Goal: Task Accomplishment & Management: Complete application form

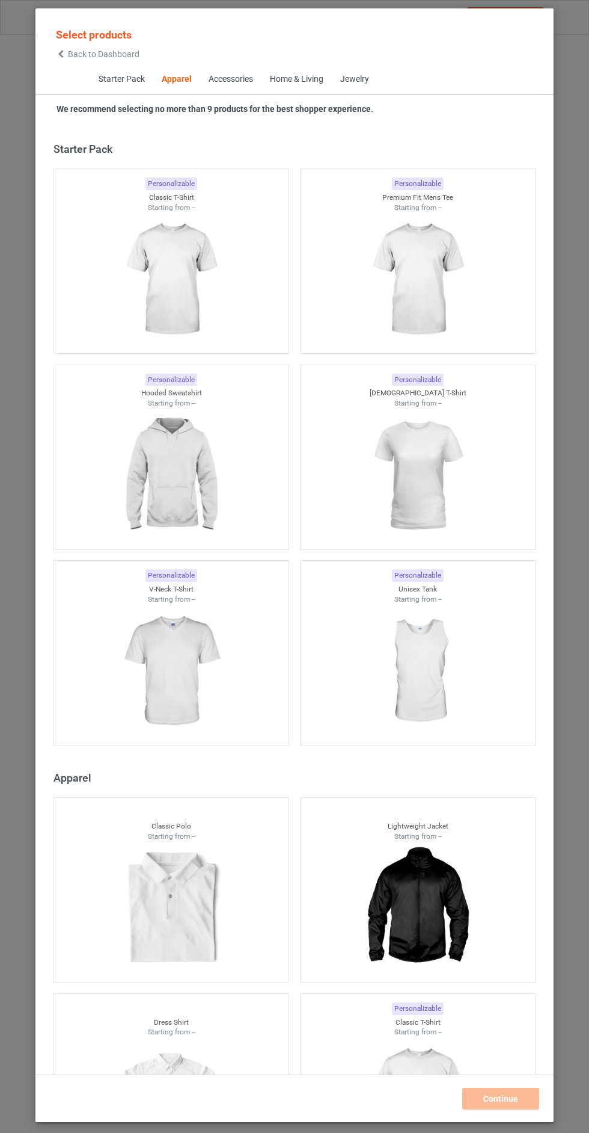
click at [61, 54] on icon at bounding box center [61, 54] width 10 height 8
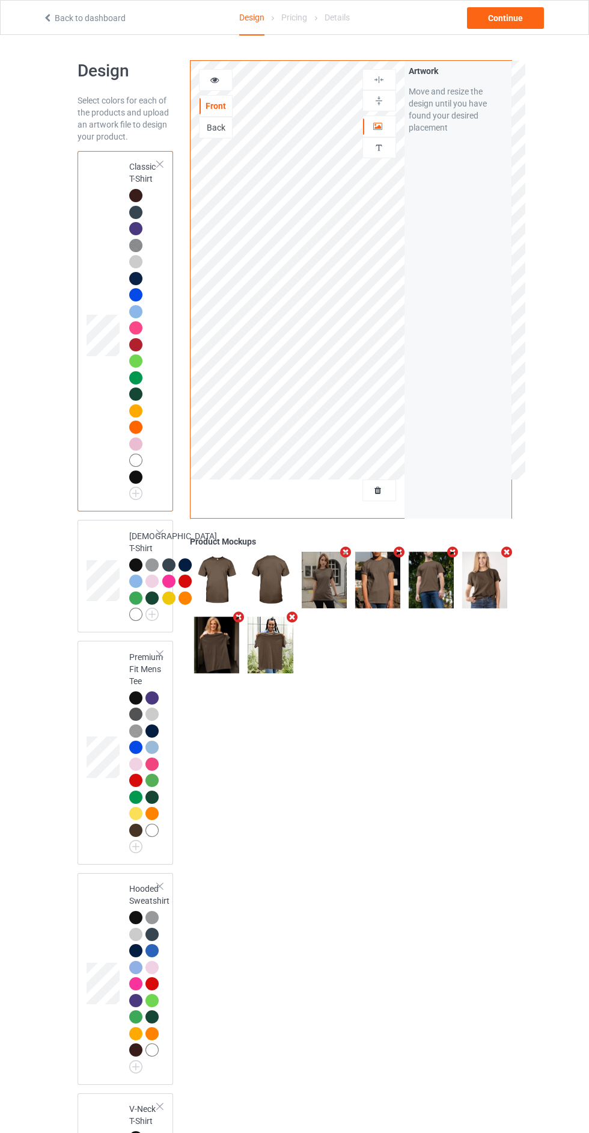
click at [389, 490] on div at bounding box center [379, 490] width 32 height 12
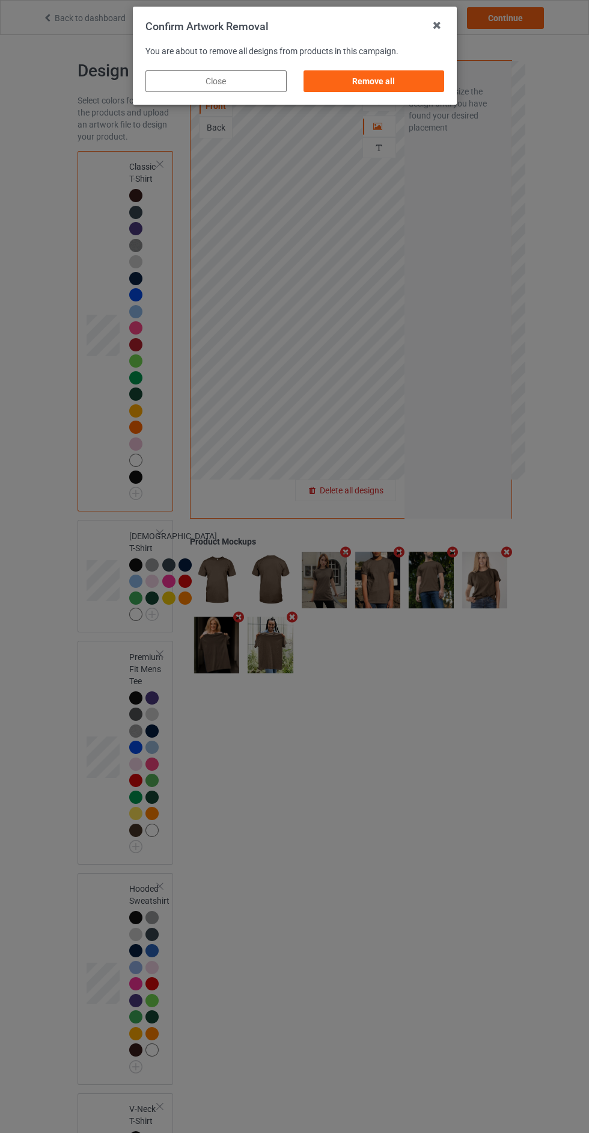
click at [399, 90] on div "Remove all" at bounding box center [373, 81] width 141 height 22
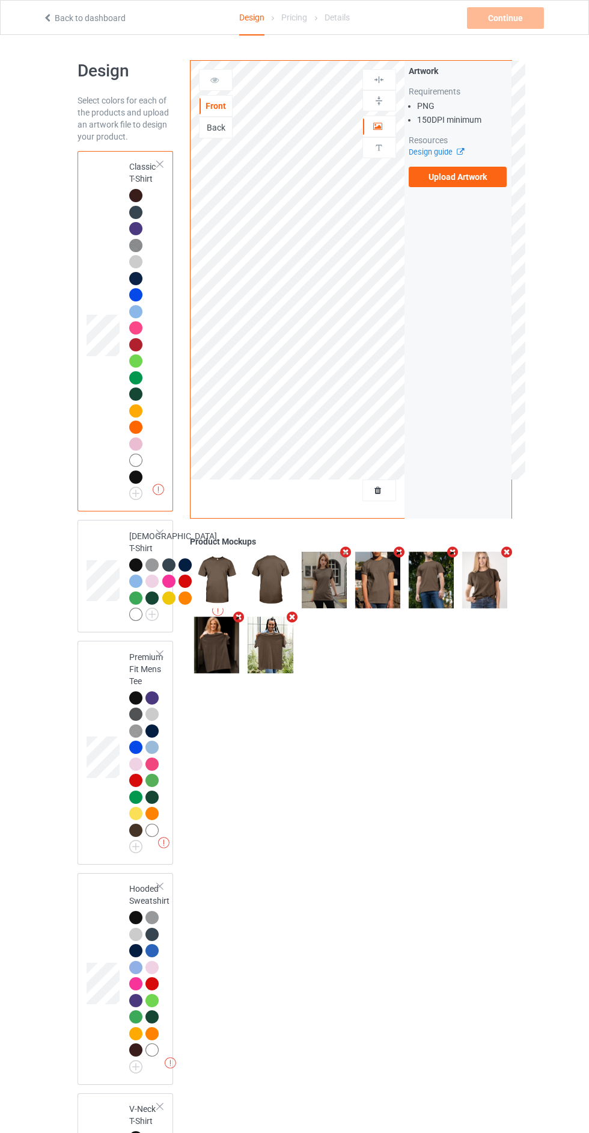
click at [478, 181] on label "Upload Artwork" at bounding box center [458, 177] width 99 height 20
click at [0, 0] on input "Upload Artwork" at bounding box center [0, 0] width 0 height 0
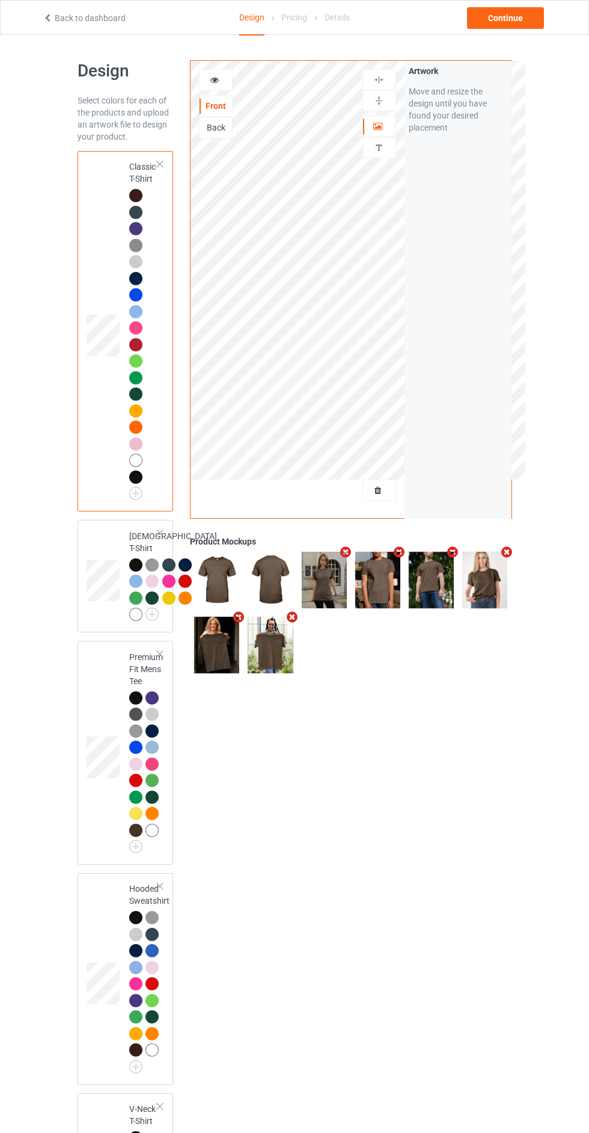
click at [378, 490] on icon at bounding box center [379, 488] width 10 height 8
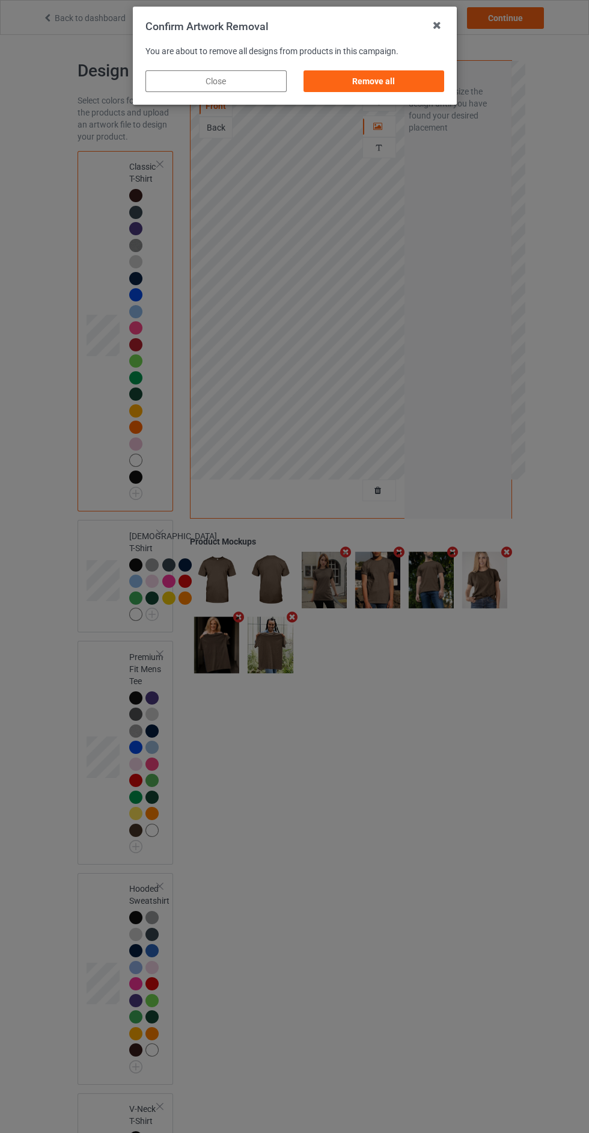
click at [437, 26] on icon at bounding box center [437, 25] width 19 height 19
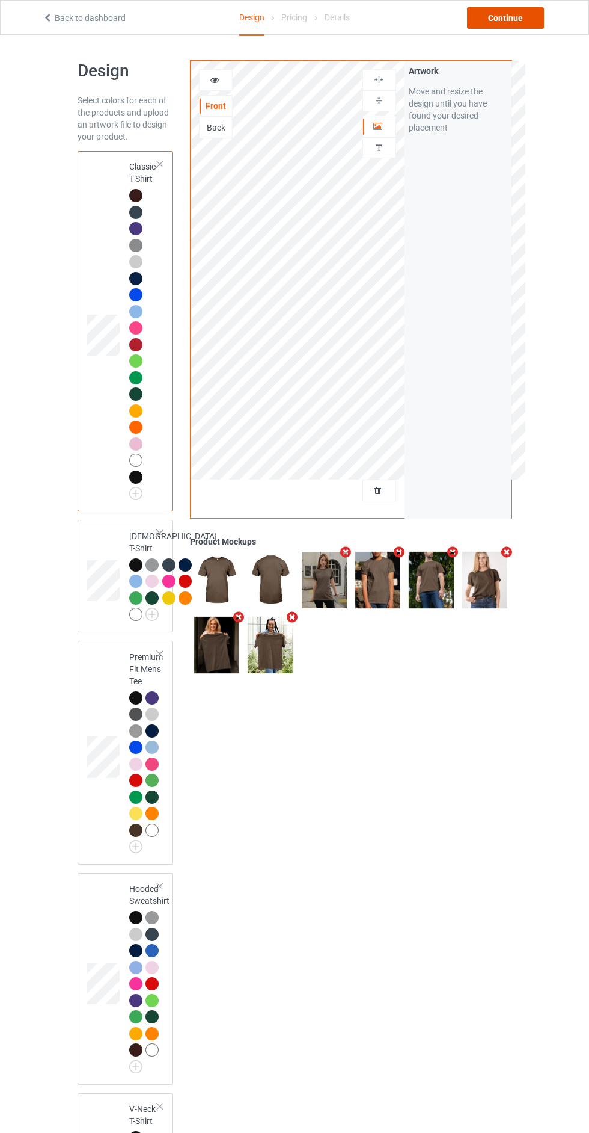
click at [524, 25] on div "Continue" at bounding box center [505, 18] width 77 height 22
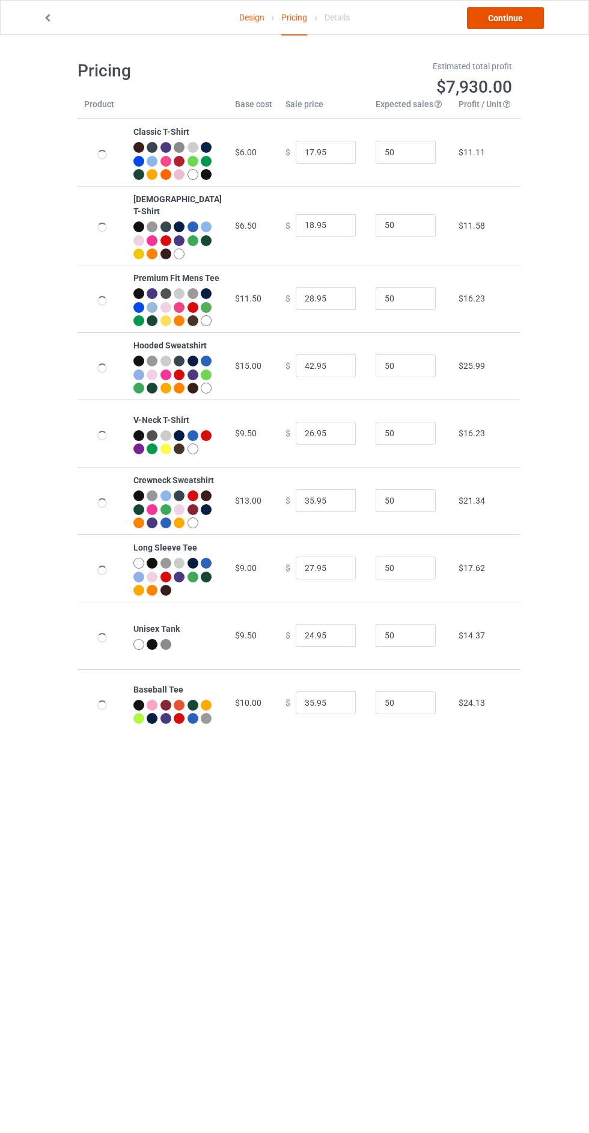
click at [509, 24] on link "Continue" at bounding box center [505, 18] width 77 height 22
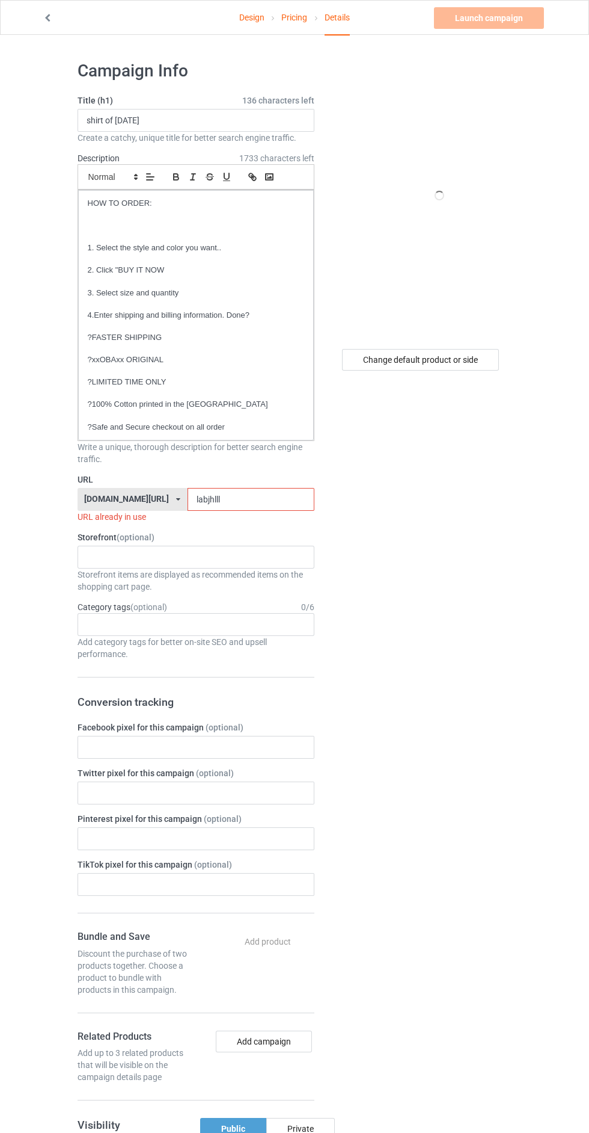
click at [253, 499] on input "labjhlll" at bounding box center [251, 499] width 127 height 23
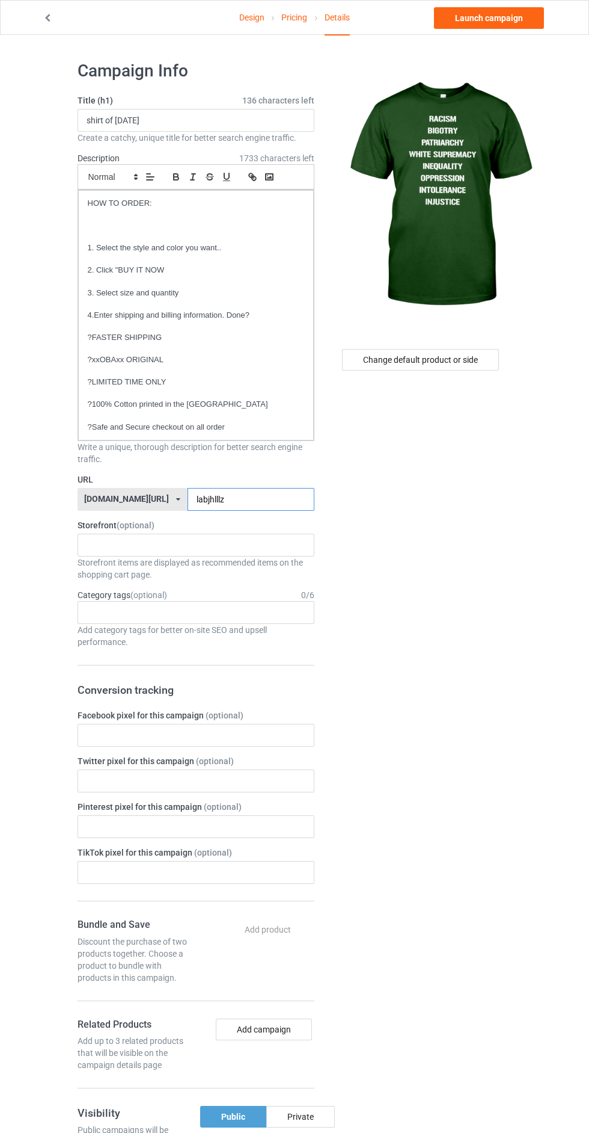
type input "labjhlllz"
click at [289, 13] on link "Pricing" at bounding box center [294, 18] width 26 height 34
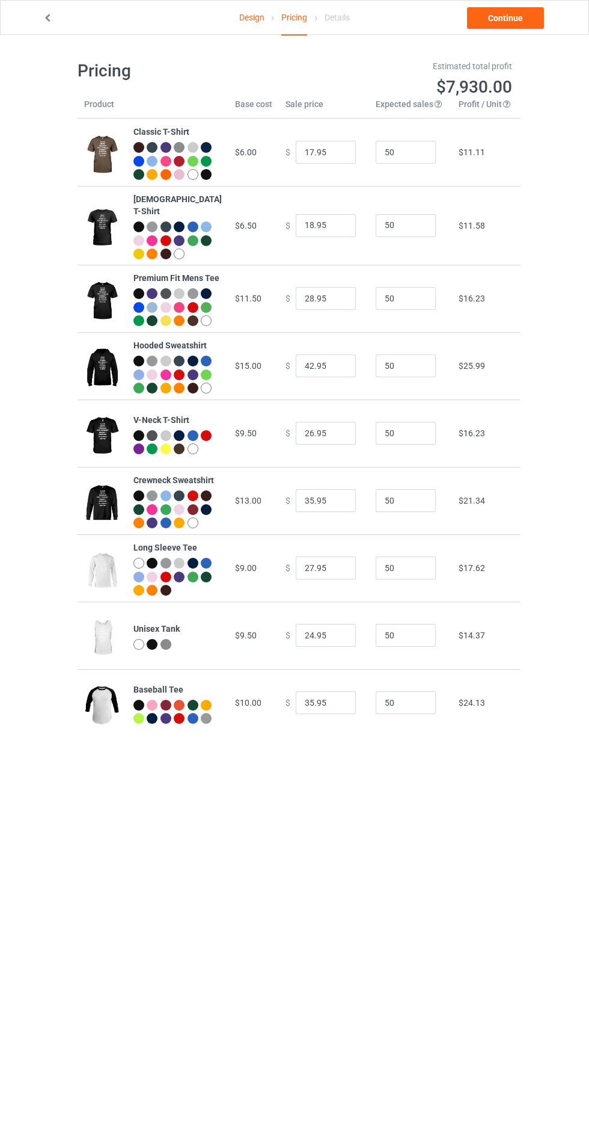
click at [250, 17] on link "Design" at bounding box center [251, 18] width 25 height 34
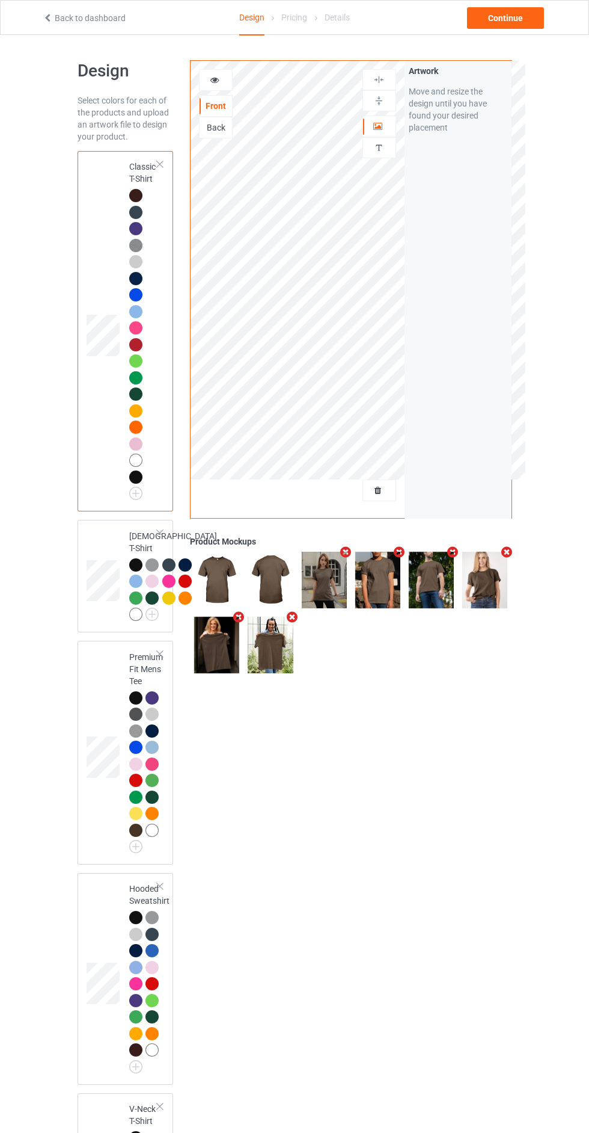
click at [377, 490] on icon at bounding box center [379, 488] width 10 height 8
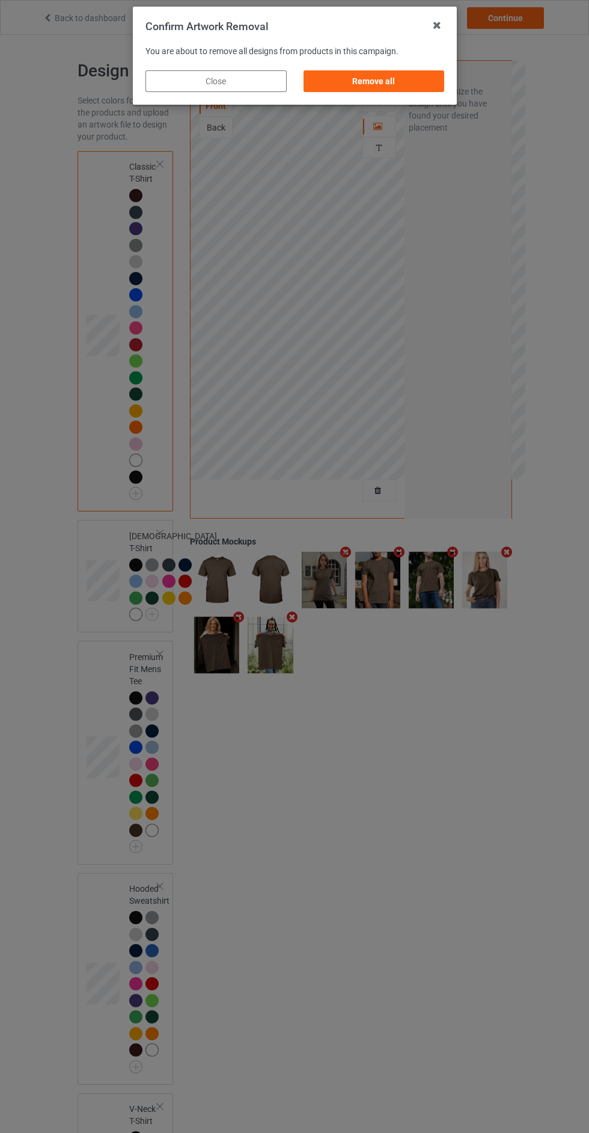
click at [370, 81] on div "Remove all" at bounding box center [373, 81] width 141 height 22
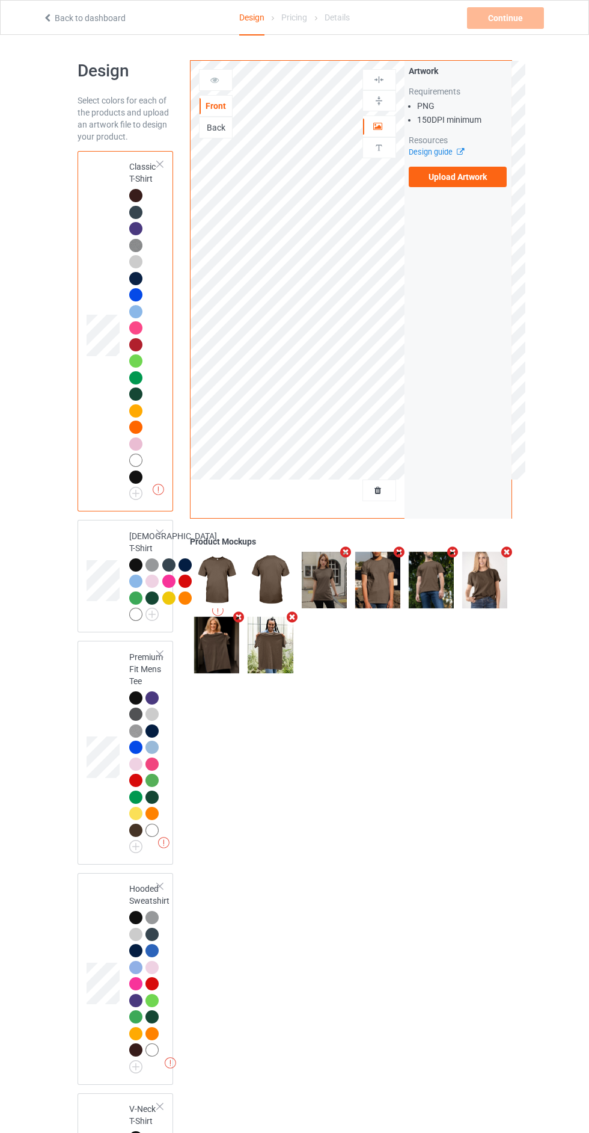
click at [491, 180] on label "Upload Artwork" at bounding box center [458, 177] width 99 height 20
click at [0, 0] on input "Upload Artwork" at bounding box center [0, 0] width 0 height 0
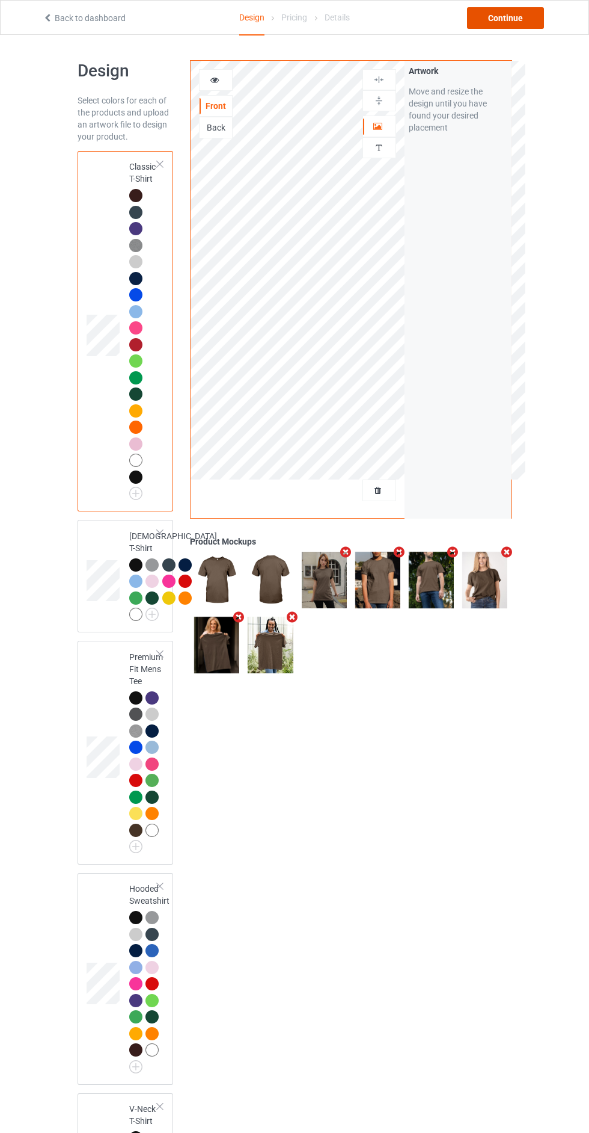
click at [519, 25] on div "Continue" at bounding box center [505, 18] width 77 height 22
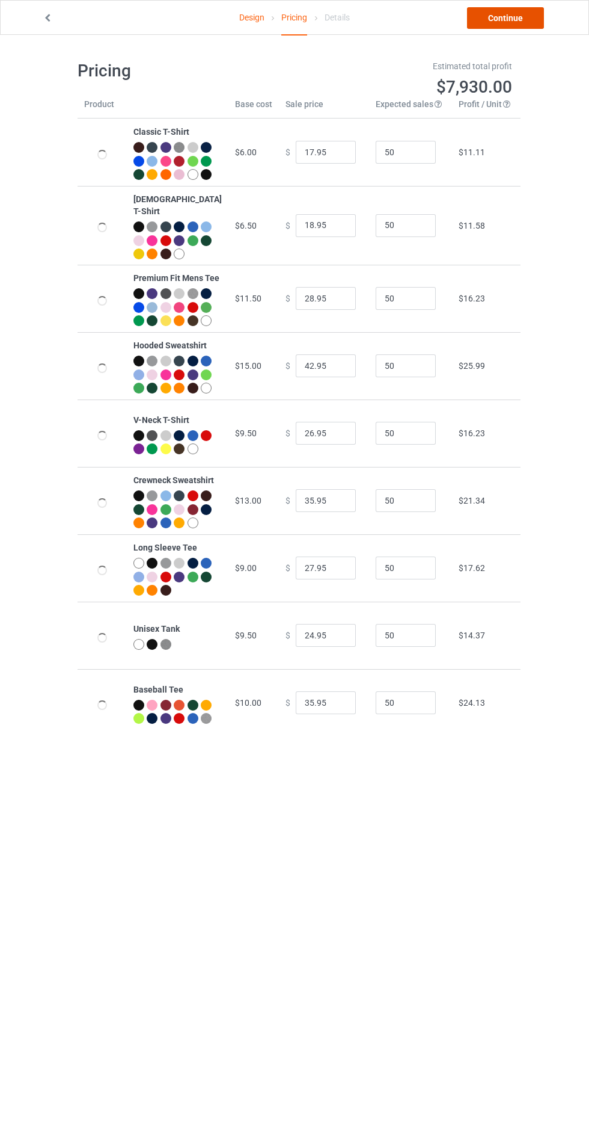
click at [522, 26] on link "Continue" at bounding box center [505, 18] width 77 height 22
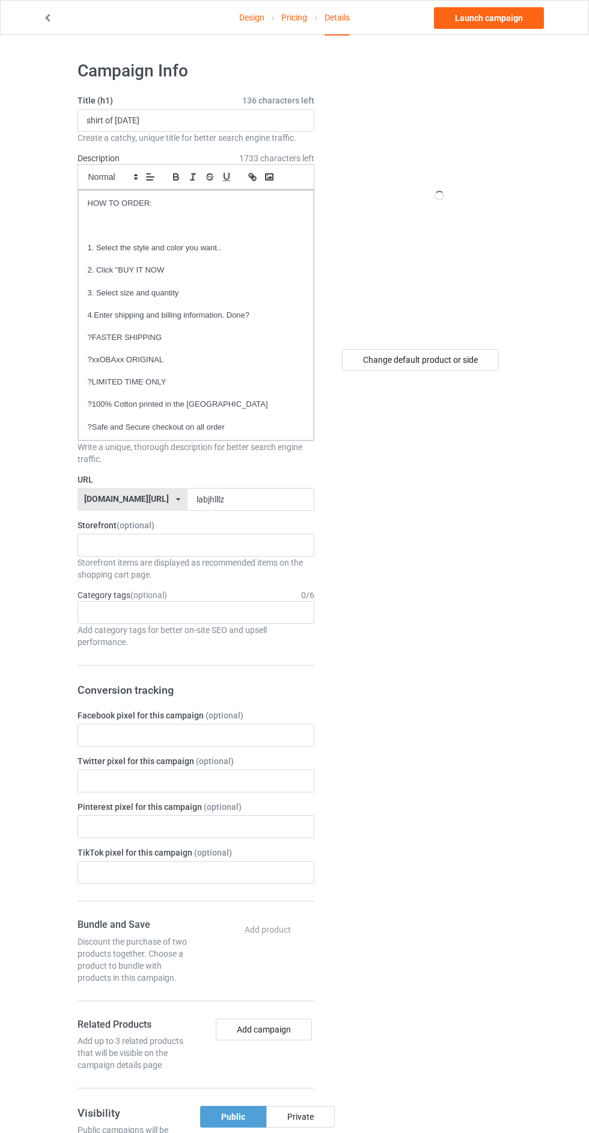
click at [250, 523] on label "Storefront (optional)" at bounding box center [196, 525] width 237 height 12
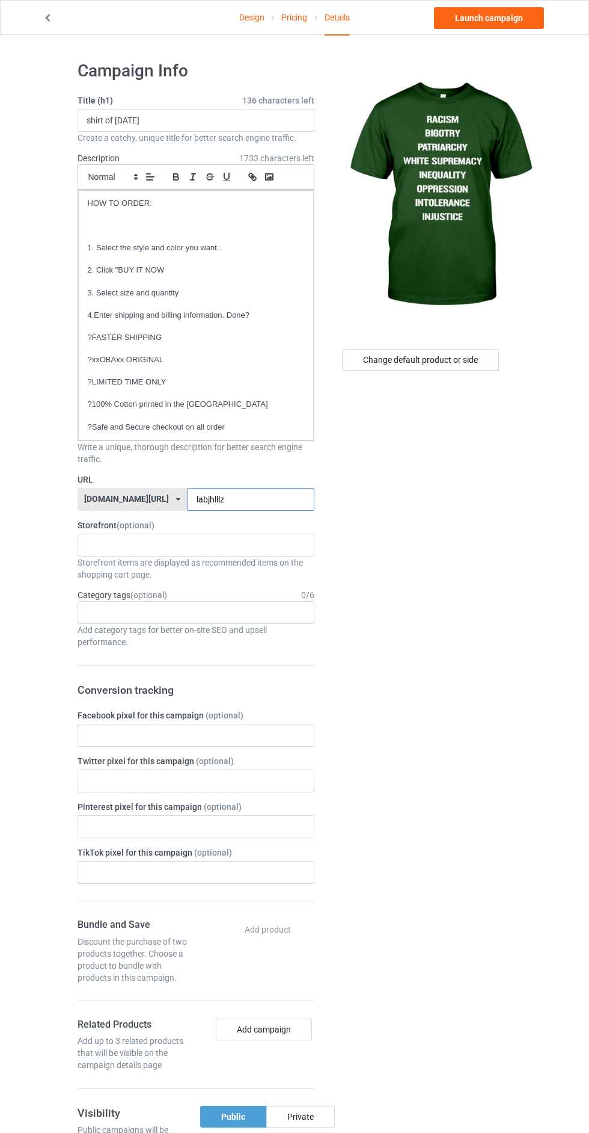
click at [255, 499] on input "labjhlllz" at bounding box center [251, 499] width 127 height 23
type input "labjhlllzh"
click at [465, 361] on div "Change default product or side" at bounding box center [420, 360] width 157 height 22
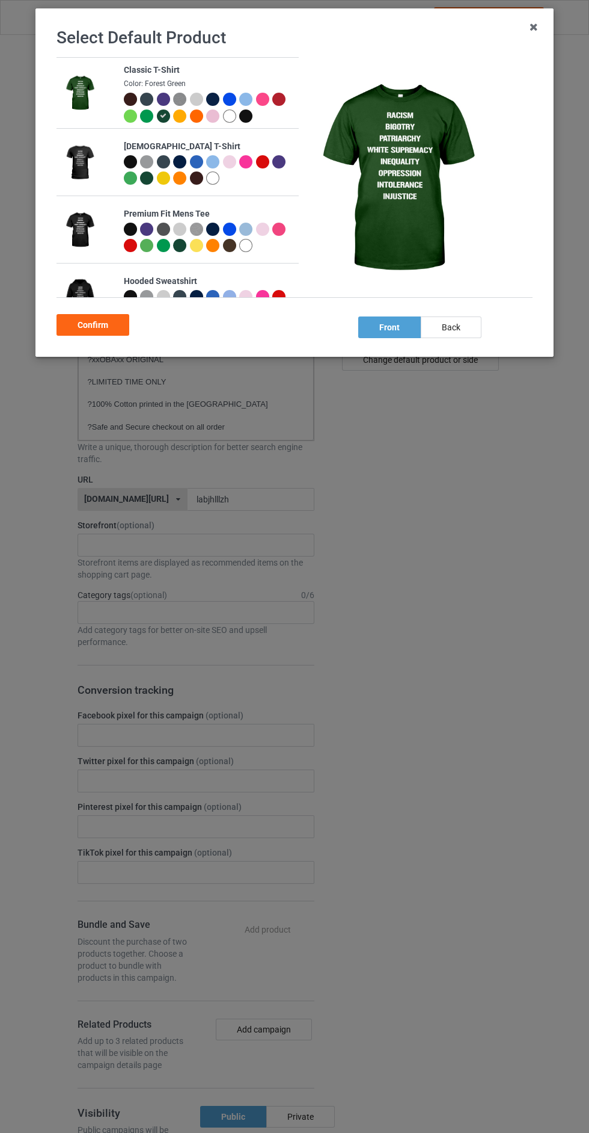
click at [129, 95] on div at bounding box center [130, 99] width 13 height 13
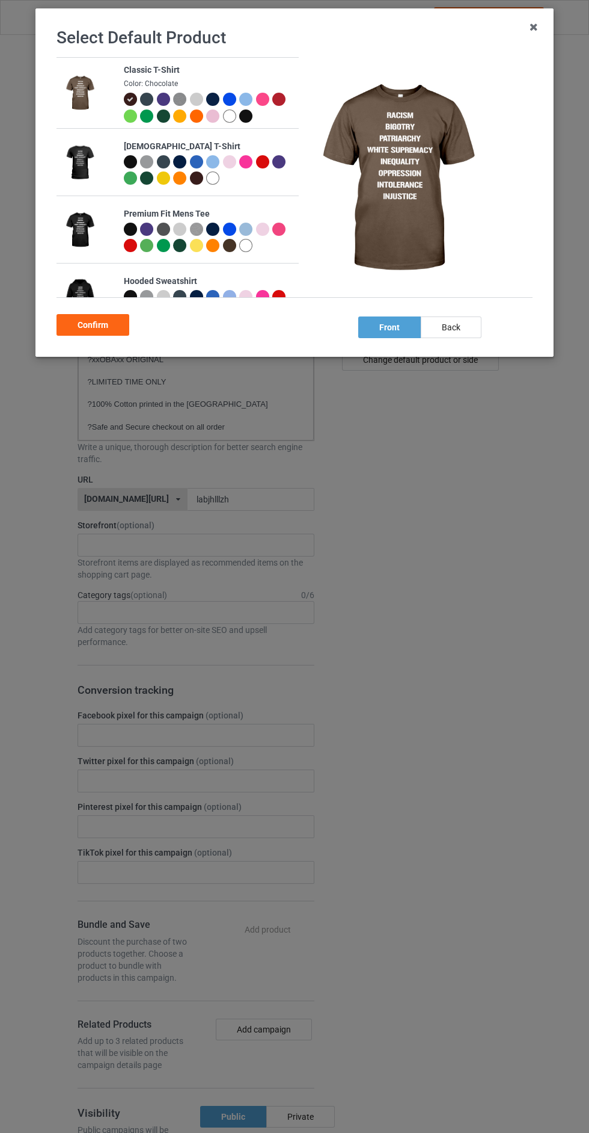
click at [251, 117] on div at bounding box center [245, 115] width 13 height 13
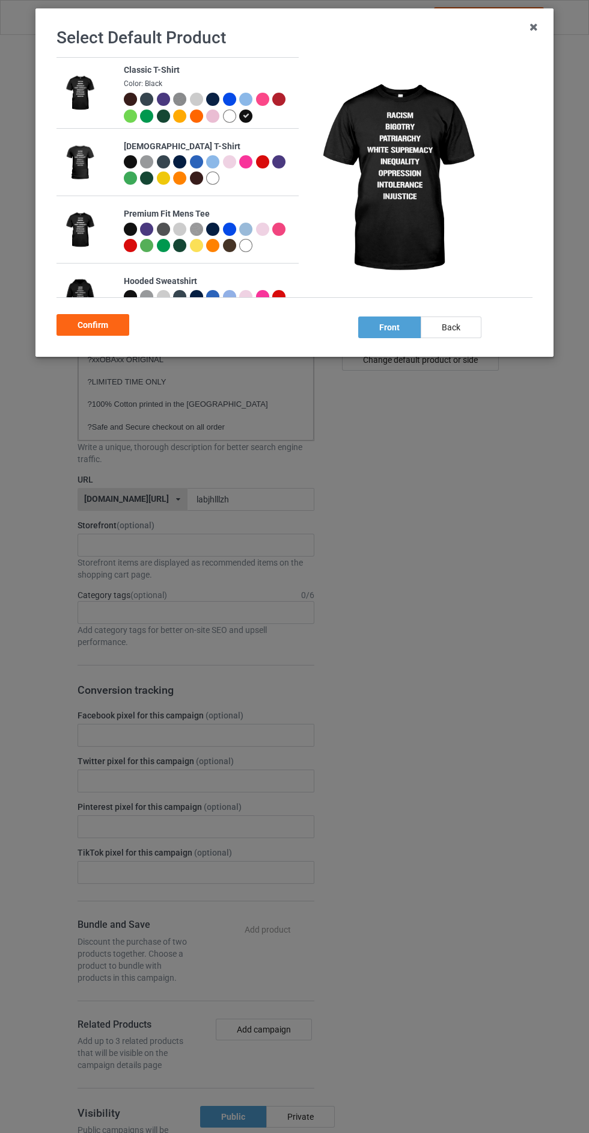
click at [113, 333] on div "Confirm" at bounding box center [93, 325] width 73 height 22
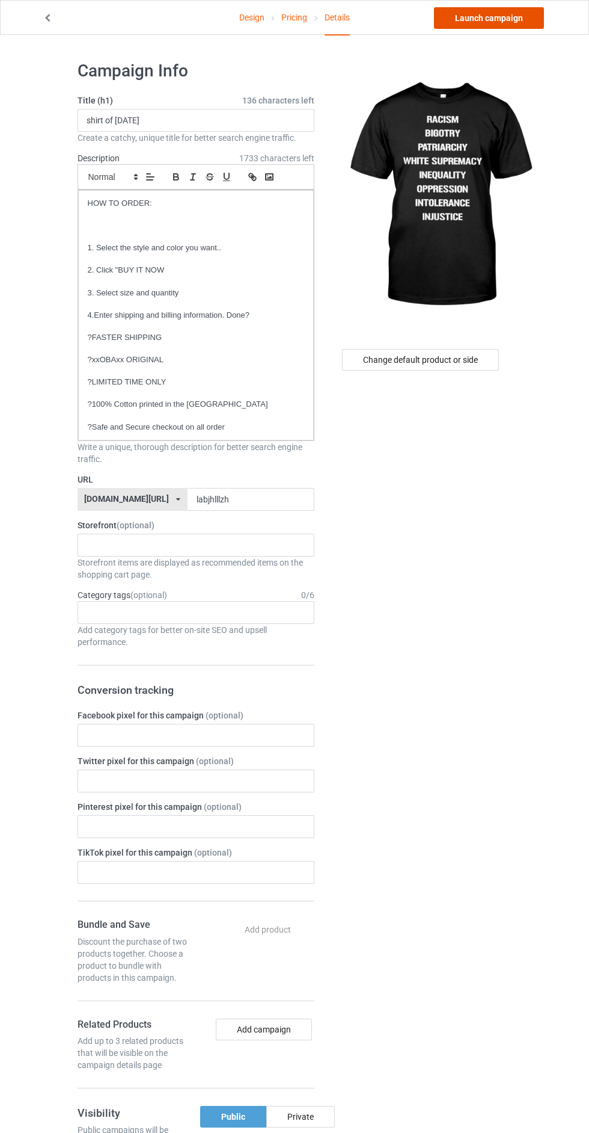
click at [520, 25] on link "Launch campaign" at bounding box center [489, 18] width 110 height 22
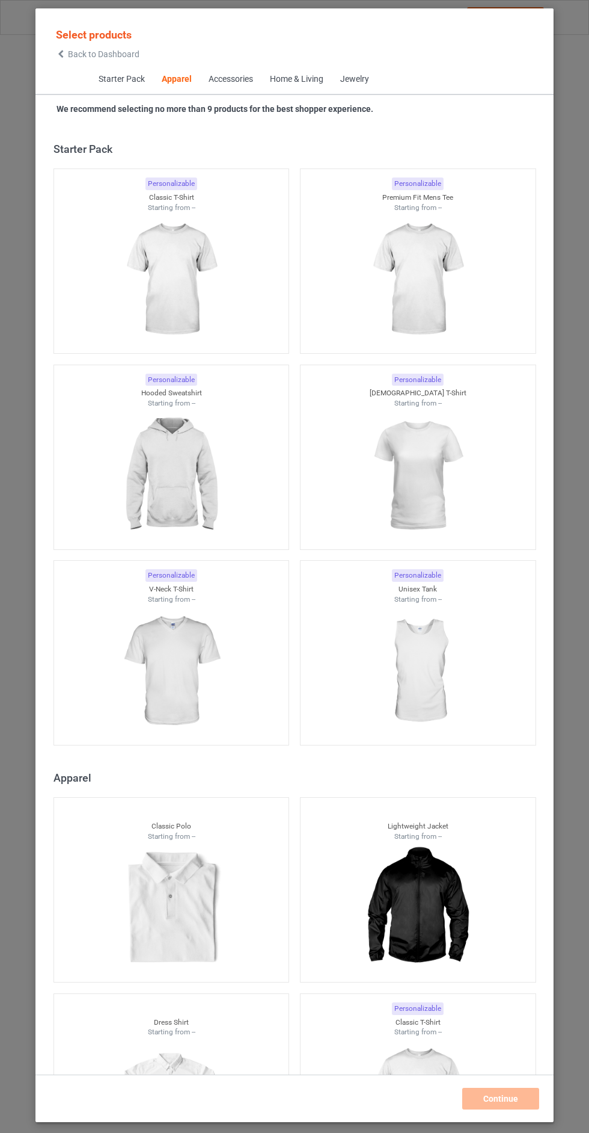
click at [73, 54] on span "Back to Dashboard" at bounding box center [104, 54] width 72 height 10
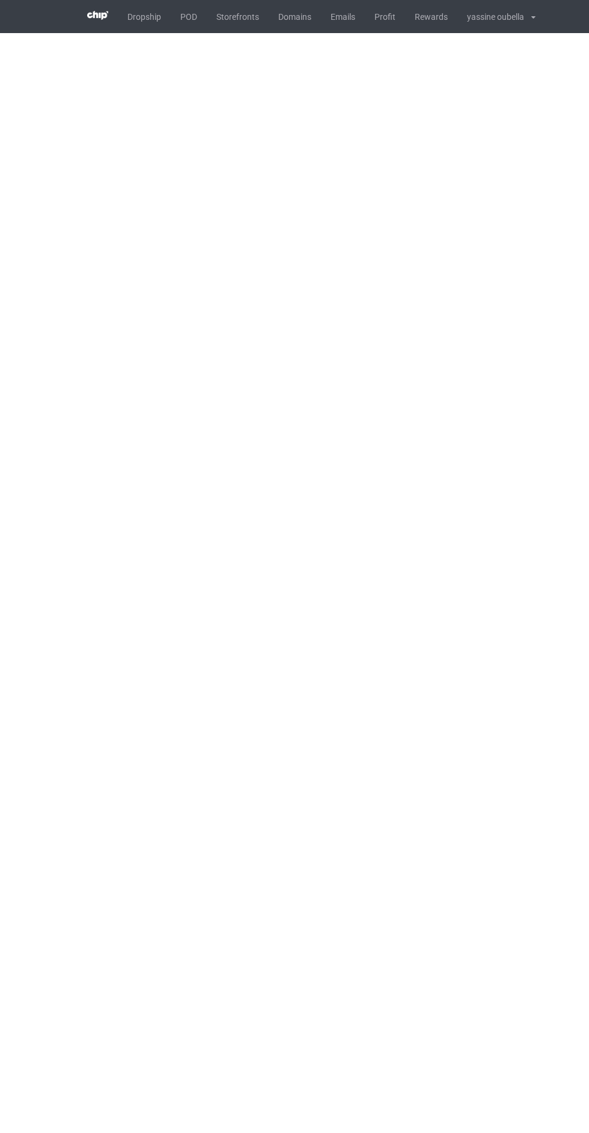
click at [183, 27] on link "POD" at bounding box center [189, 16] width 36 height 33
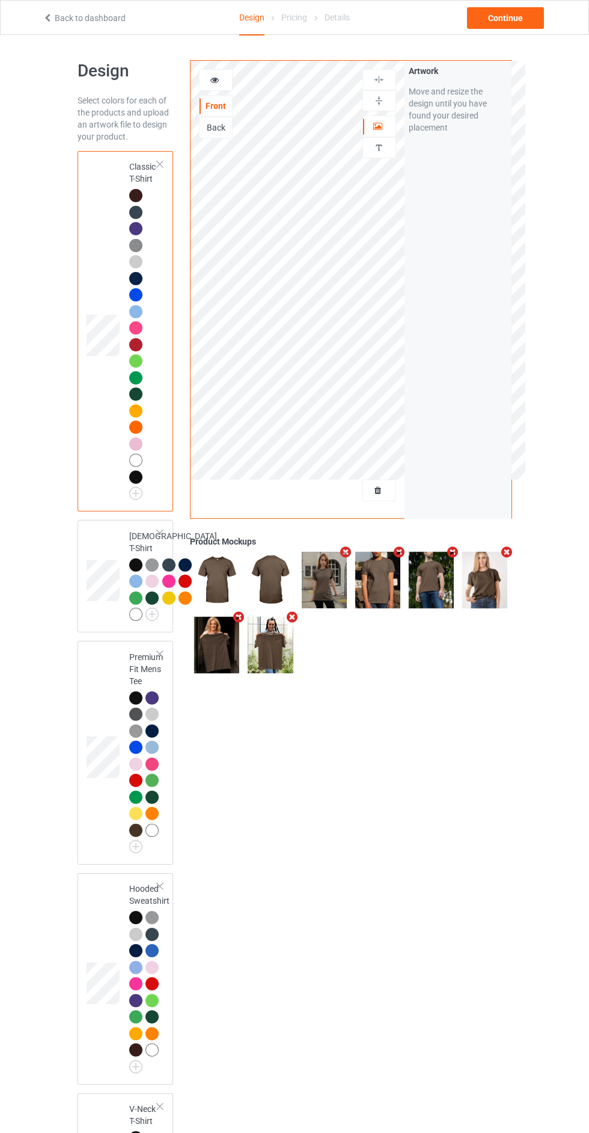
click at [395, 494] on div at bounding box center [379, 490] width 32 height 12
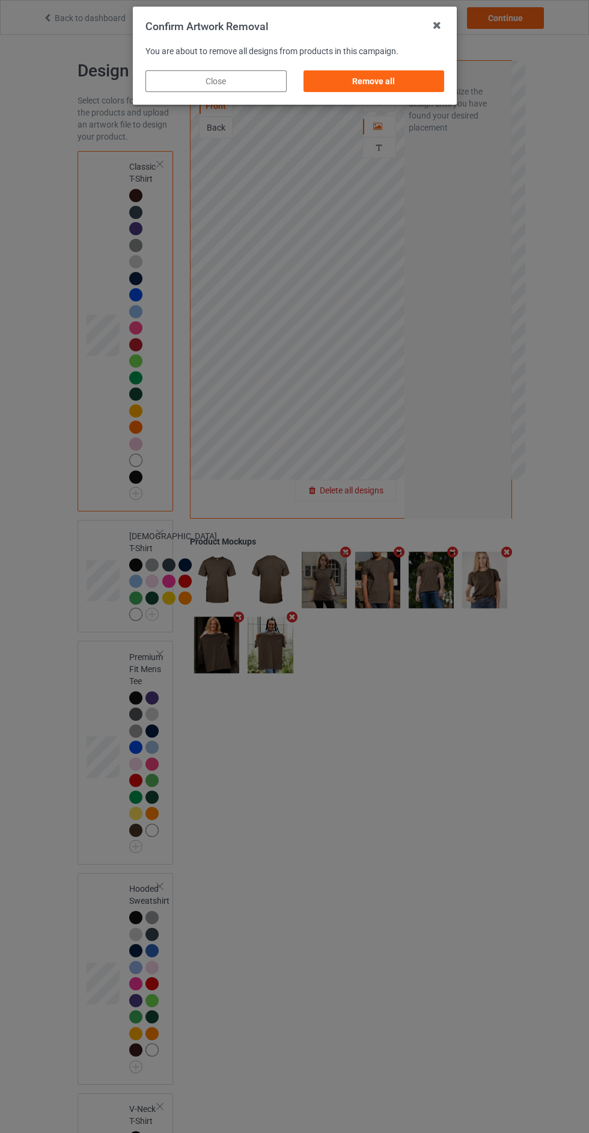
click at [400, 88] on div "Remove all" at bounding box center [373, 81] width 141 height 22
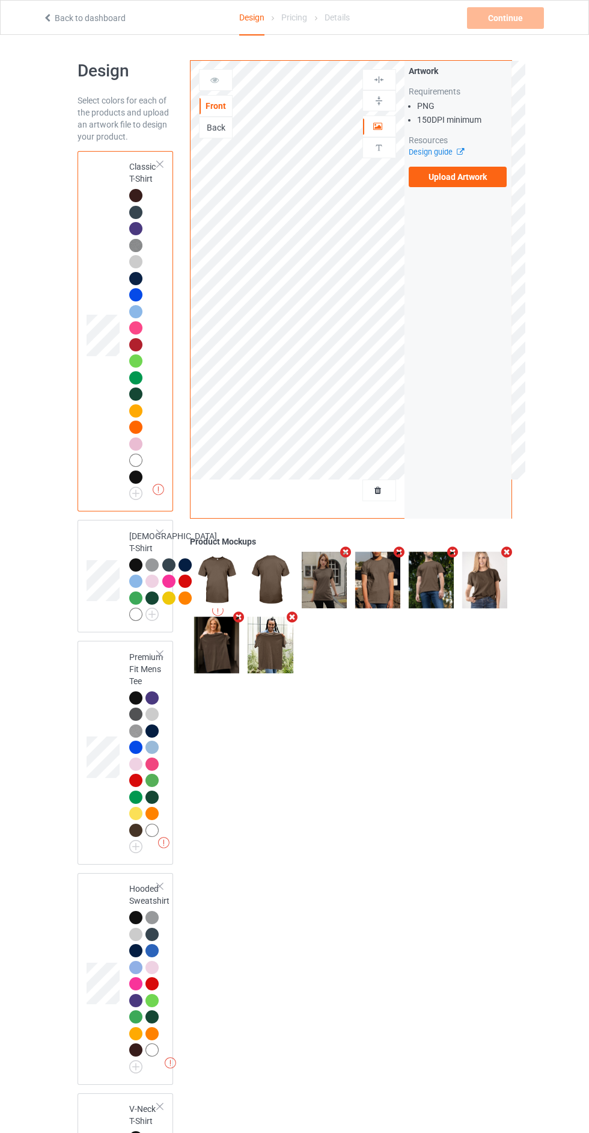
click at [472, 186] on label "Upload Artwork" at bounding box center [458, 177] width 99 height 20
click at [0, 0] on input "Upload Artwork" at bounding box center [0, 0] width 0 height 0
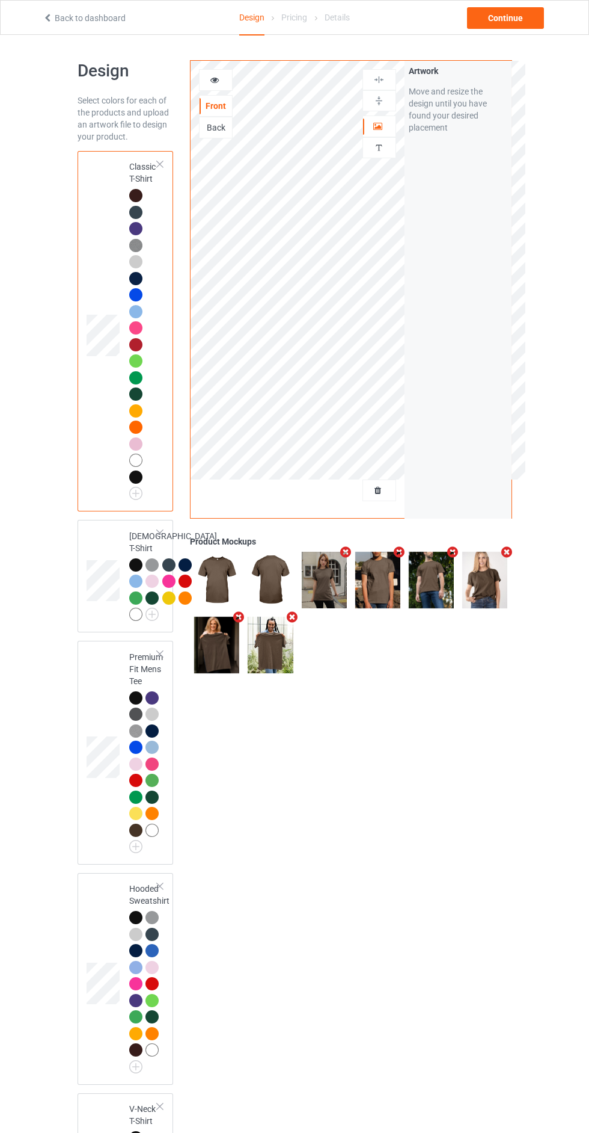
click at [370, 124] on div at bounding box center [379, 126] width 32 height 12
click at [379, 79] on img at bounding box center [379, 79] width 11 height 11
click at [496, 27] on div "Continue" at bounding box center [505, 18] width 77 height 22
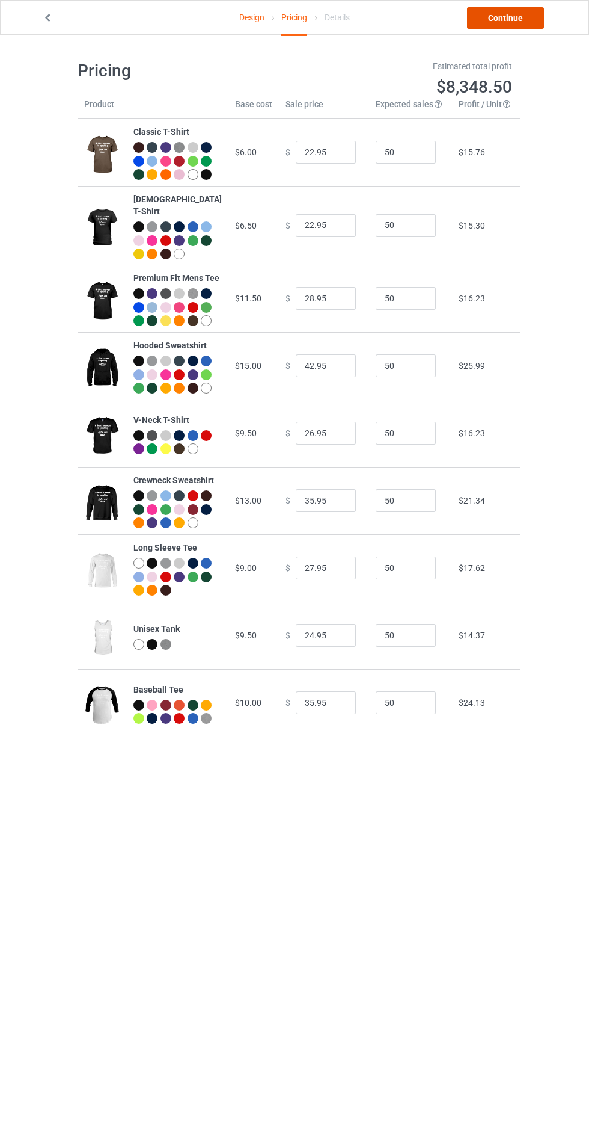
click at [514, 23] on link "Continue" at bounding box center [505, 18] width 77 height 22
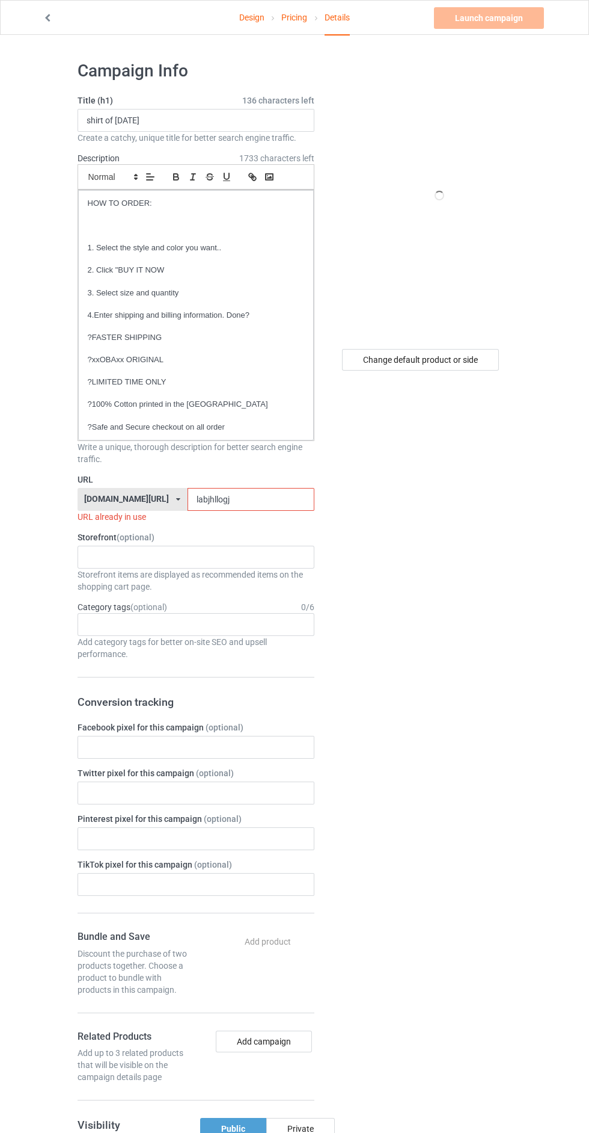
click at [267, 499] on input "labjhllogj" at bounding box center [251, 499] width 127 height 23
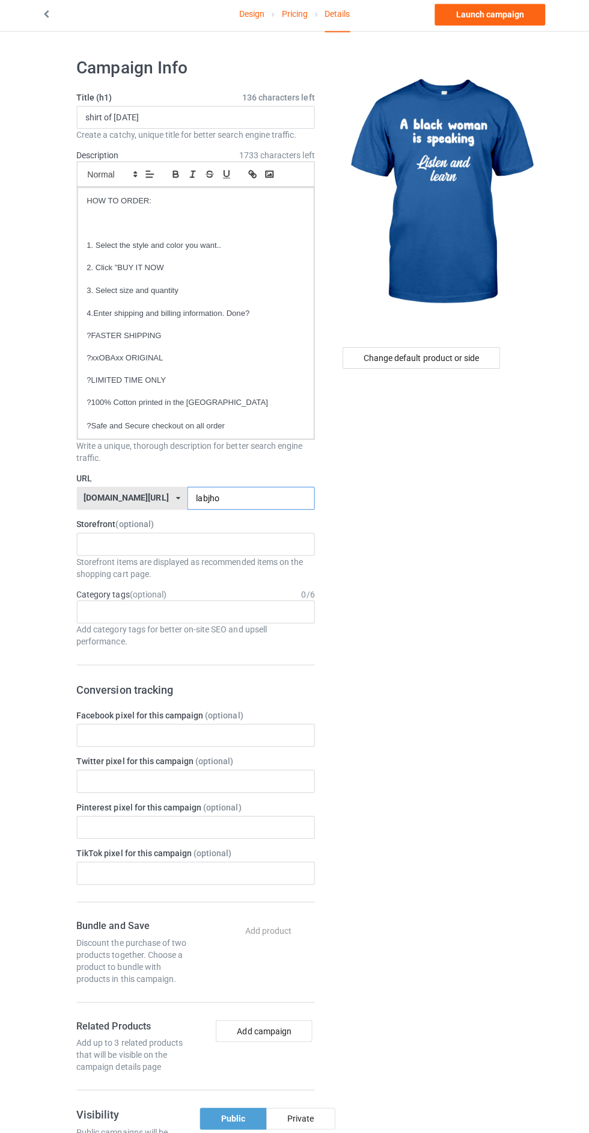
type input "labjho"
click at [453, 362] on div "Change default product or side" at bounding box center [420, 360] width 157 height 22
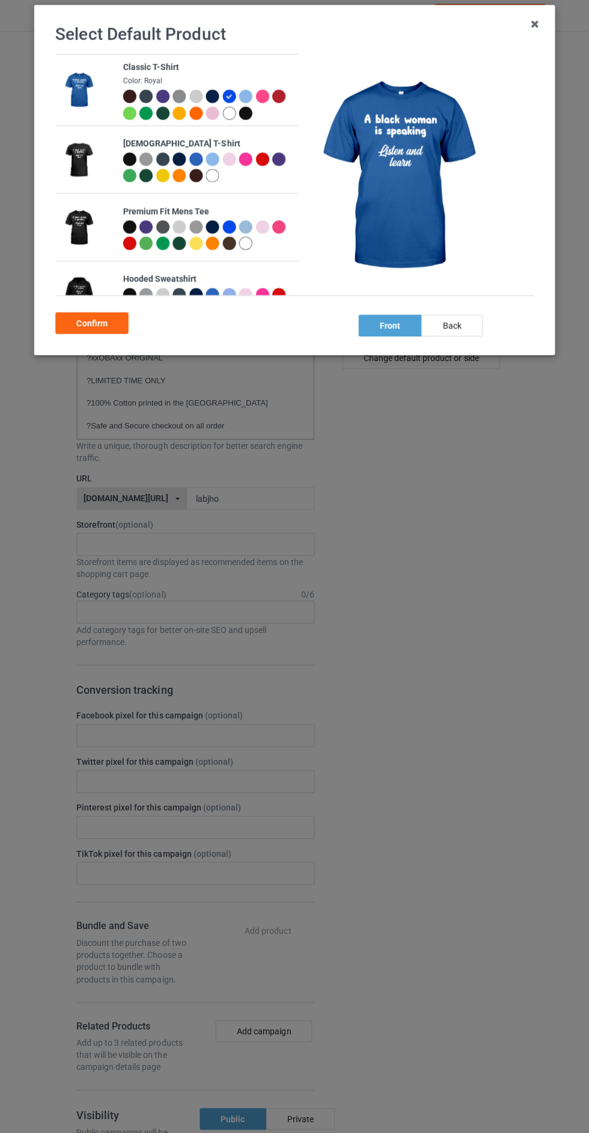
click at [248, 117] on div at bounding box center [245, 115] width 13 height 13
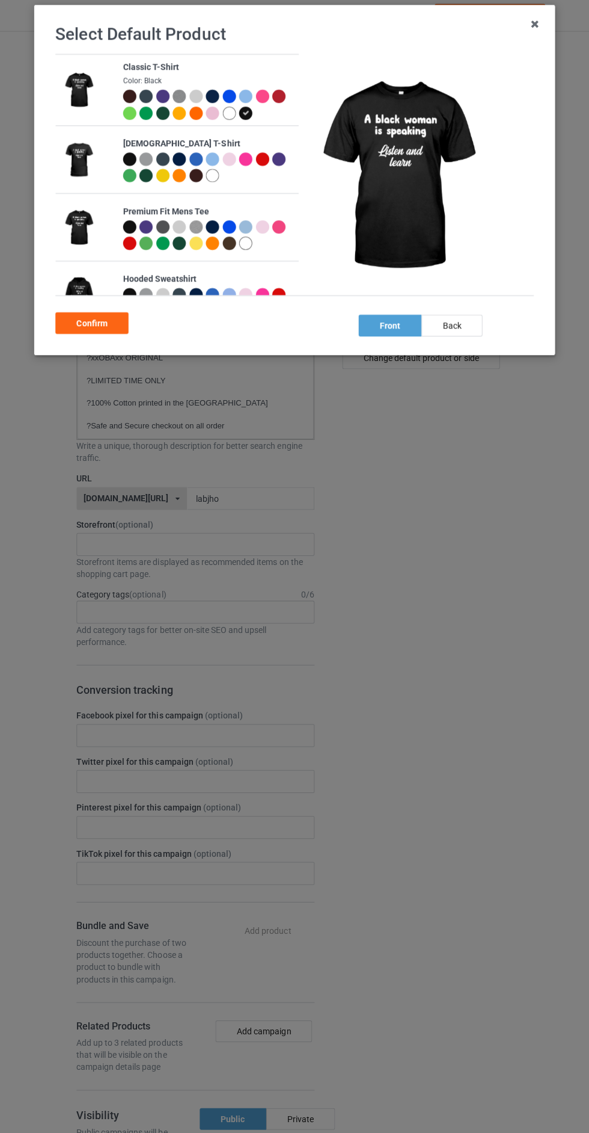
click at [93, 325] on div "Confirm" at bounding box center [93, 325] width 73 height 22
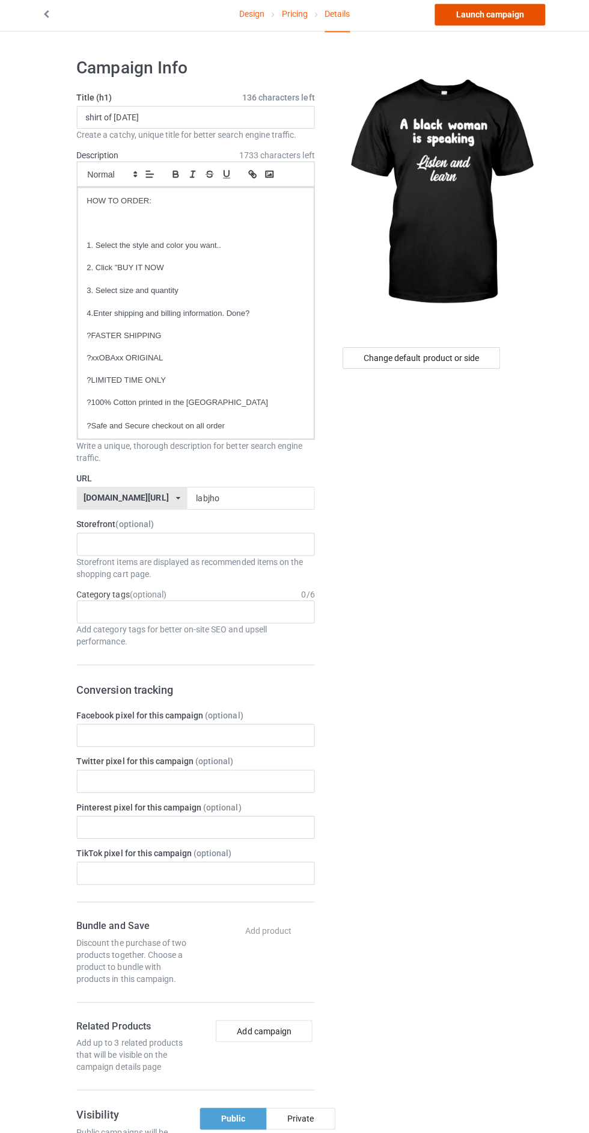
click at [521, 22] on link "Launch campaign" at bounding box center [489, 18] width 110 height 22
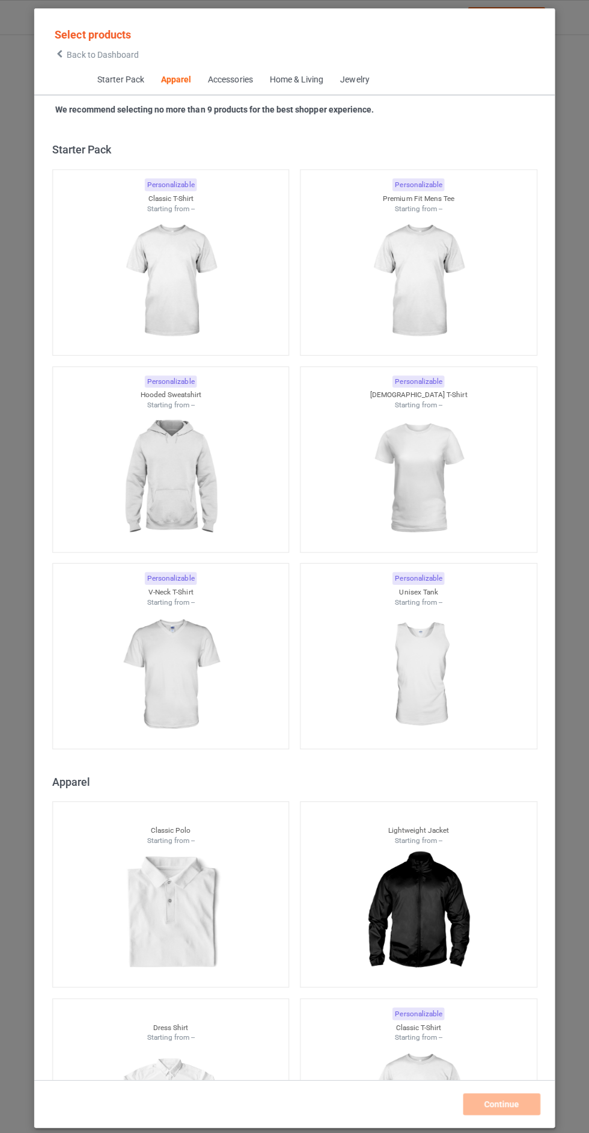
click at [61, 54] on icon at bounding box center [61, 54] width 10 height 8
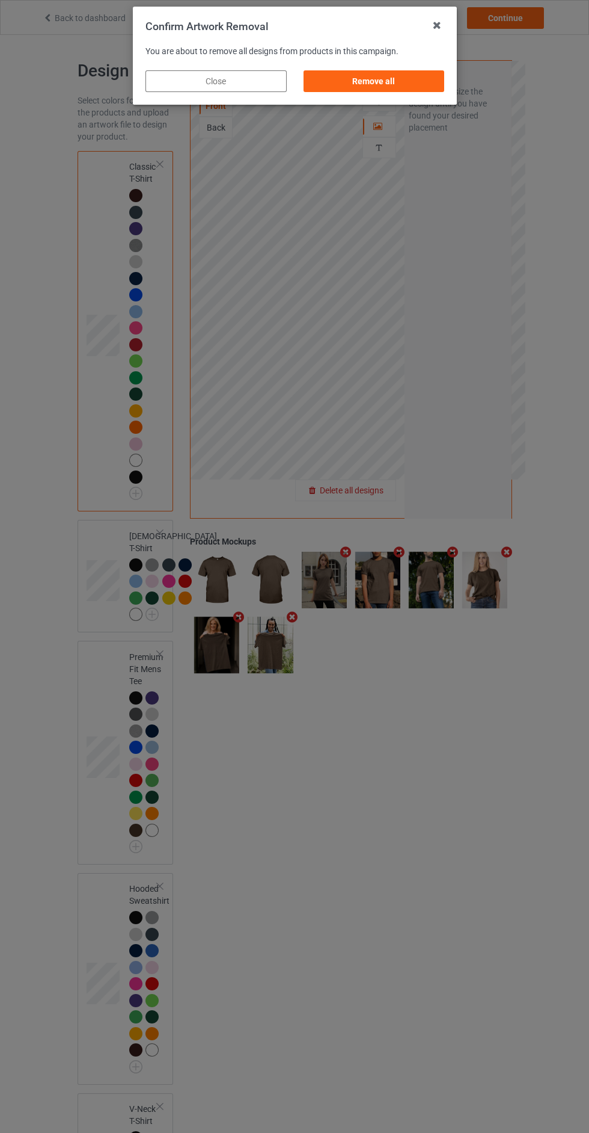
click at [333, 84] on div "Remove all" at bounding box center [373, 81] width 141 height 22
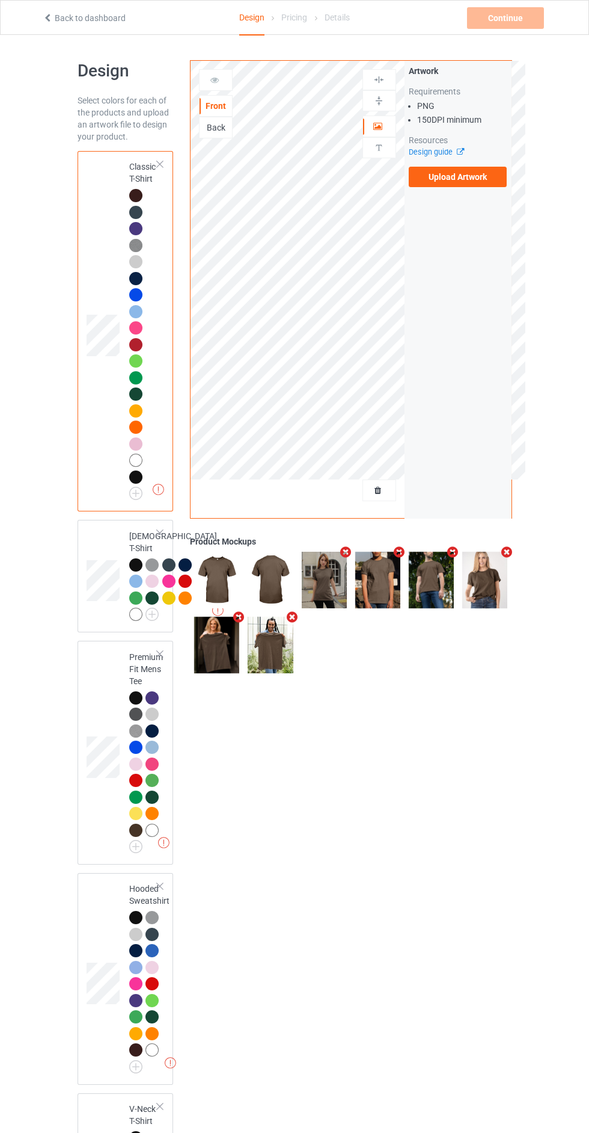
click at [428, 185] on label "Upload Artwork" at bounding box center [458, 177] width 99 height 20
click at [0, 0] on input "Upload Artwork" at bounding box center [0, 0] width 0 height 0
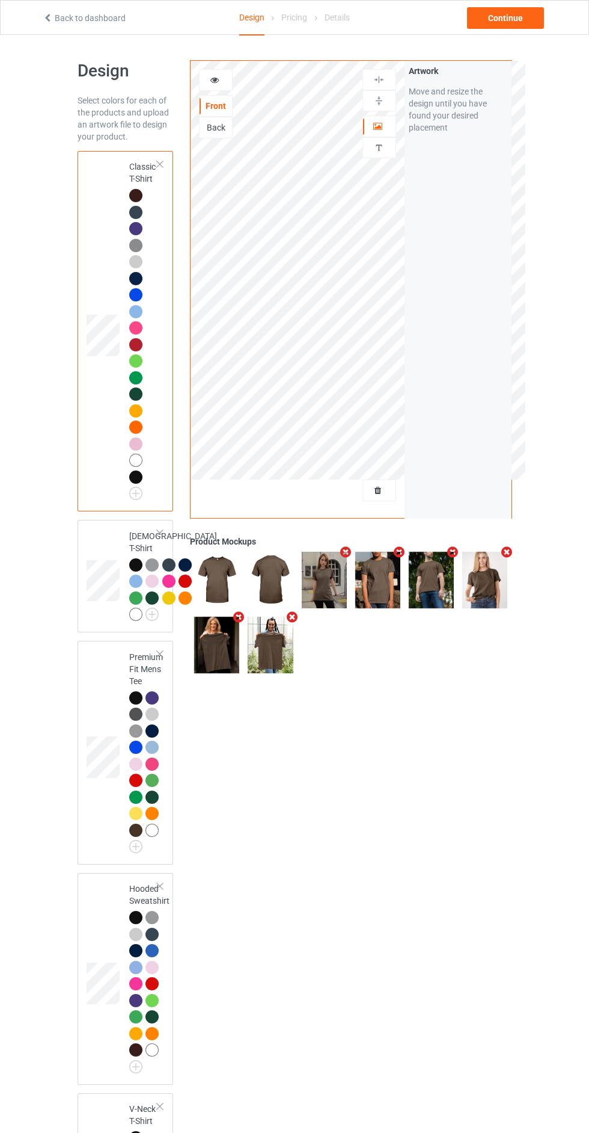
click at [378, 490] on icon at bounding box center [379, 488] width 10 height 8
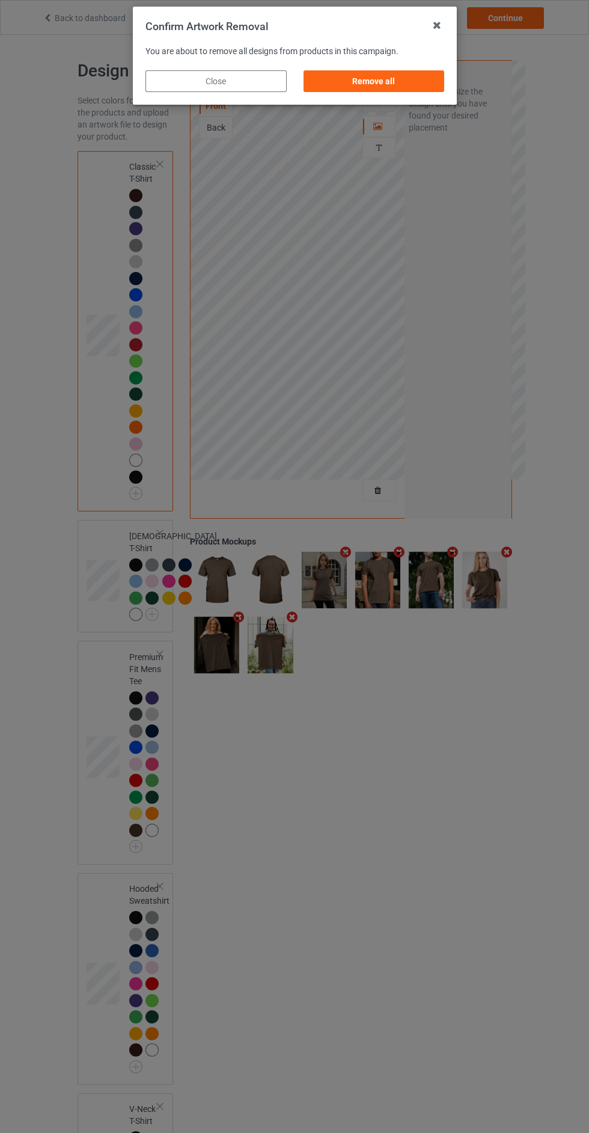
click at [340, 87] on div "Remove all" at bounding box center [373, 81] width 141 height 22
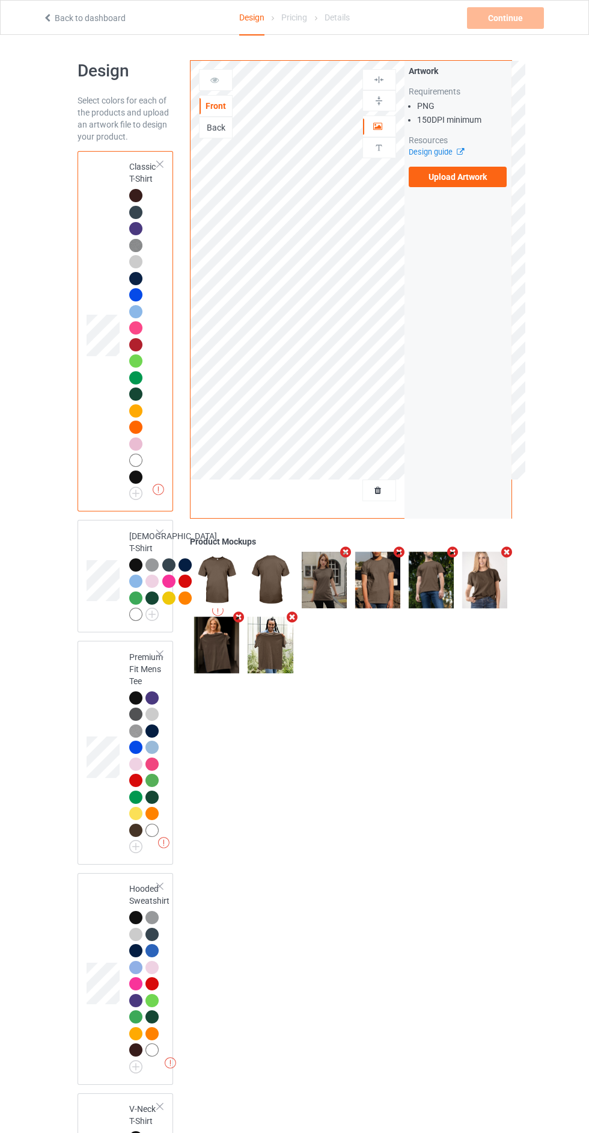
click at [425, 183] on label "Upload Artwork" at bounding box center [458, 177] width 99 height 20
click at [0, 0] on input "Upload Artwork" at bounding box center [0, 0] width 0 height 0
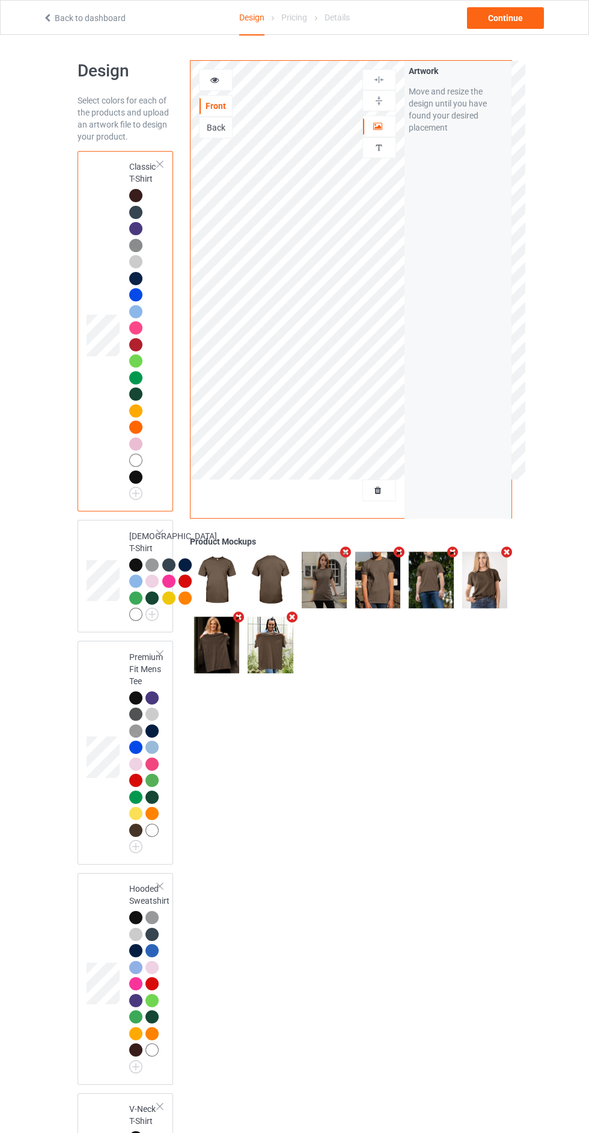
click at [206, 137] on div "Back" at bounding box center [216, 128] width 34 height 22
click at [205, 121] on div "Back" at bounding box center [216, 128] width 34 height 22
click at [206, 125] on div "Back" at bounding box center [216, 128] width 32 height 12
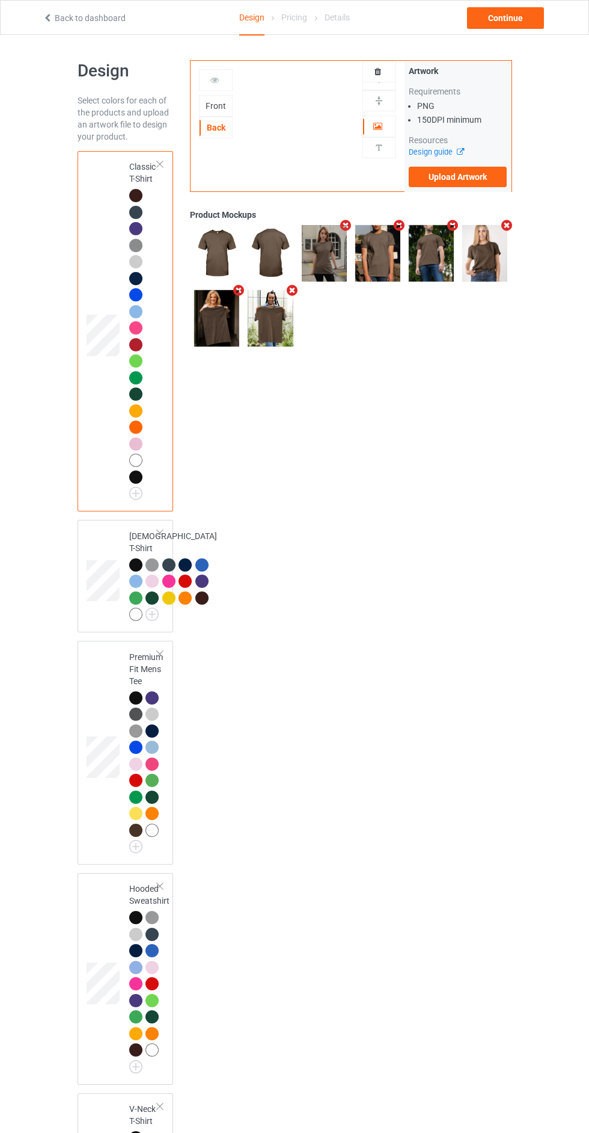
click at [428, 185] on label "Upload Artwork" at bounding box center [458, 177] width 99 height 20
click at [0, 0] on input "Upload Artwork" at bounding box center [0, 0] width 0 height 0
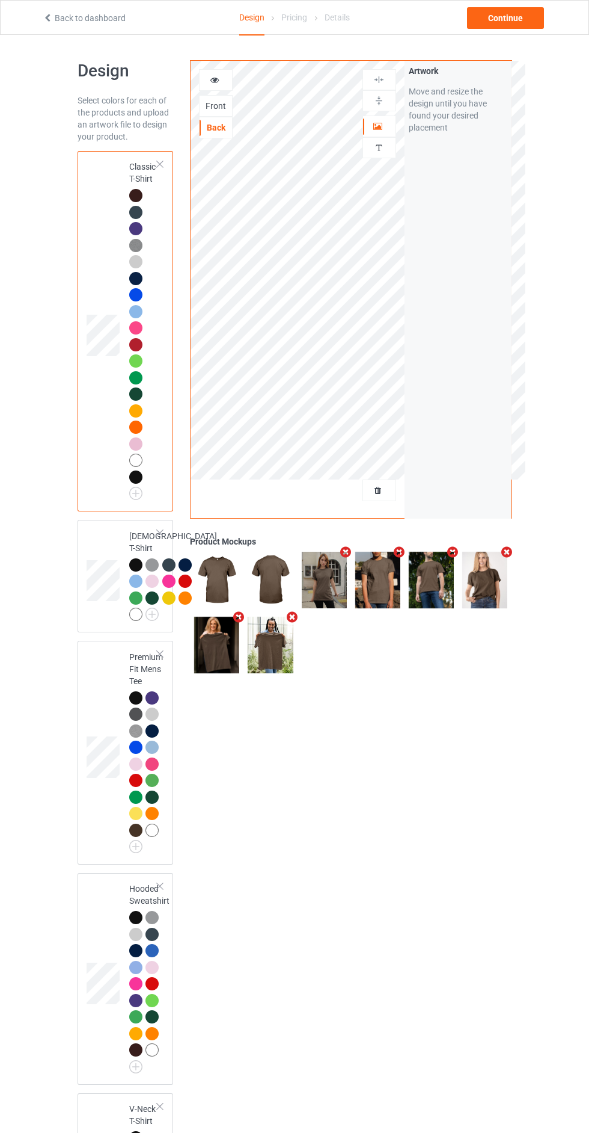
click at [366, 123] on div at bounding box center [379, 126] width 32 height 12
click at [365, 78] on div at bounding box center [379, 79] width 32 height 11
click at [474, 19] on div "Continue" at bounding box center [505, 18] width 77 height 22
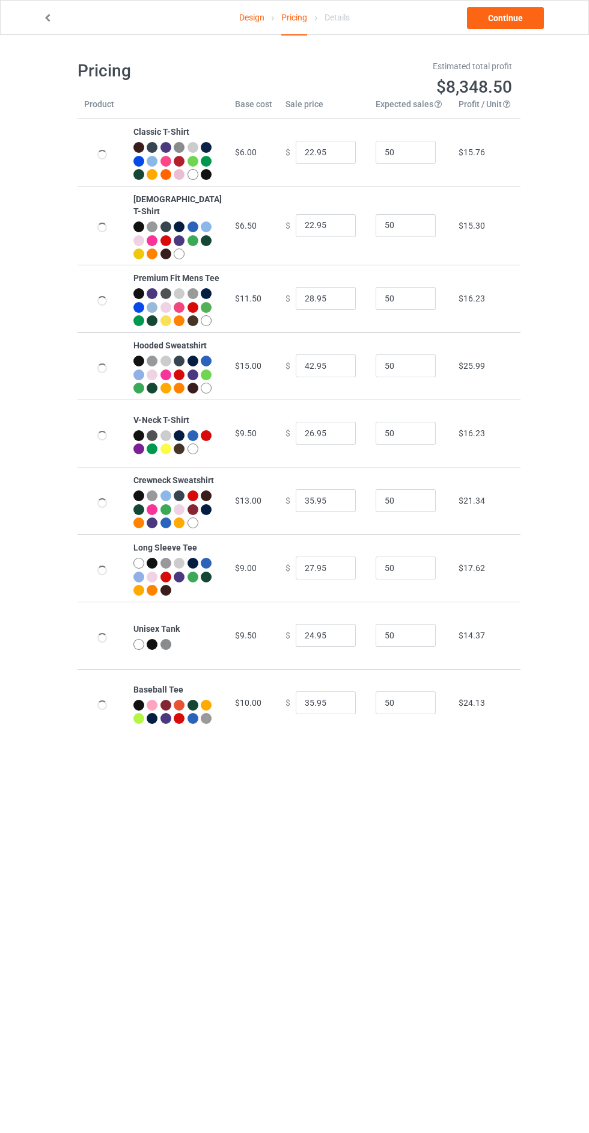
type input "26.95"
type input "32.95"
type input "46.95"
type input "30.95"
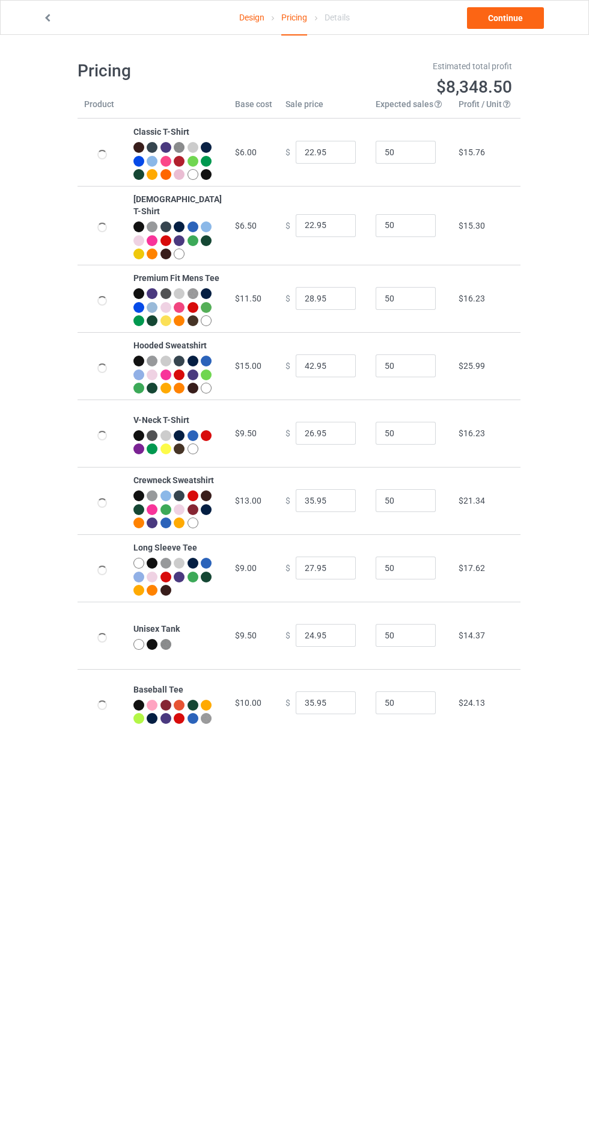
type input "39.95"
type input "31.95"
type input "28.95"
type input "39.95"
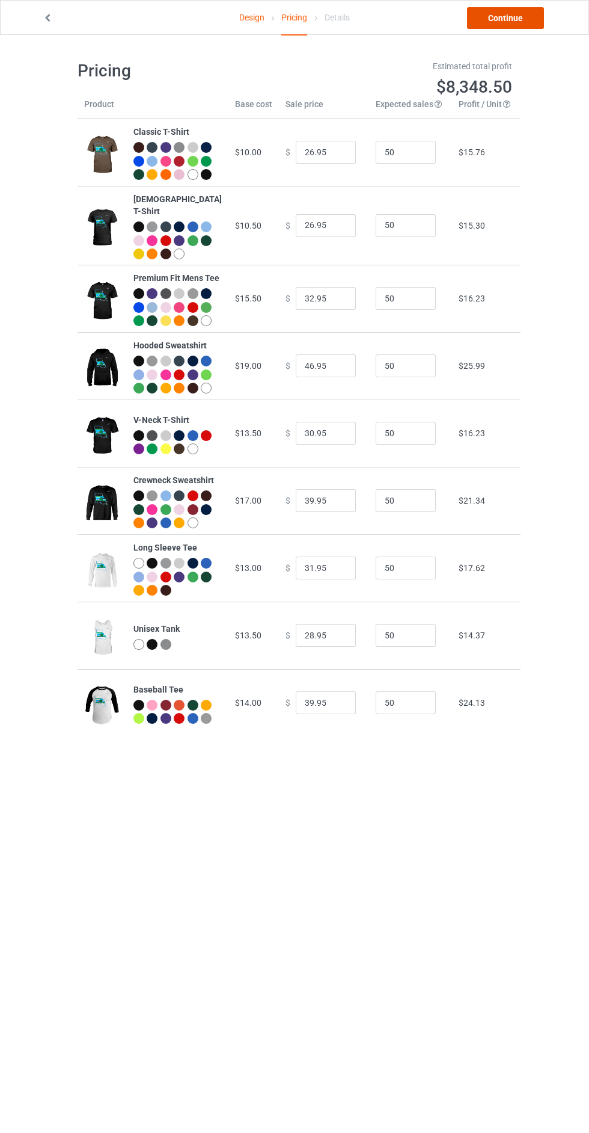
click at [475, 19] on link "Continue" at bounding box center [505, 18] width 77 height 22
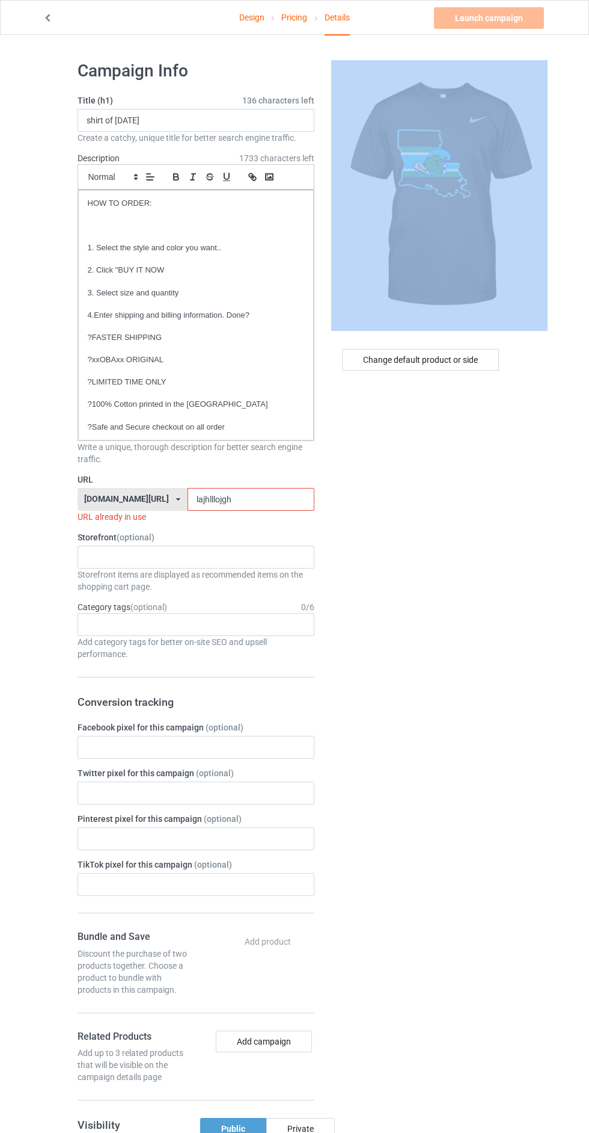
click at [482, 575] on div "Change default product or side" at bounding box center [422, 837] width 198 height 1570
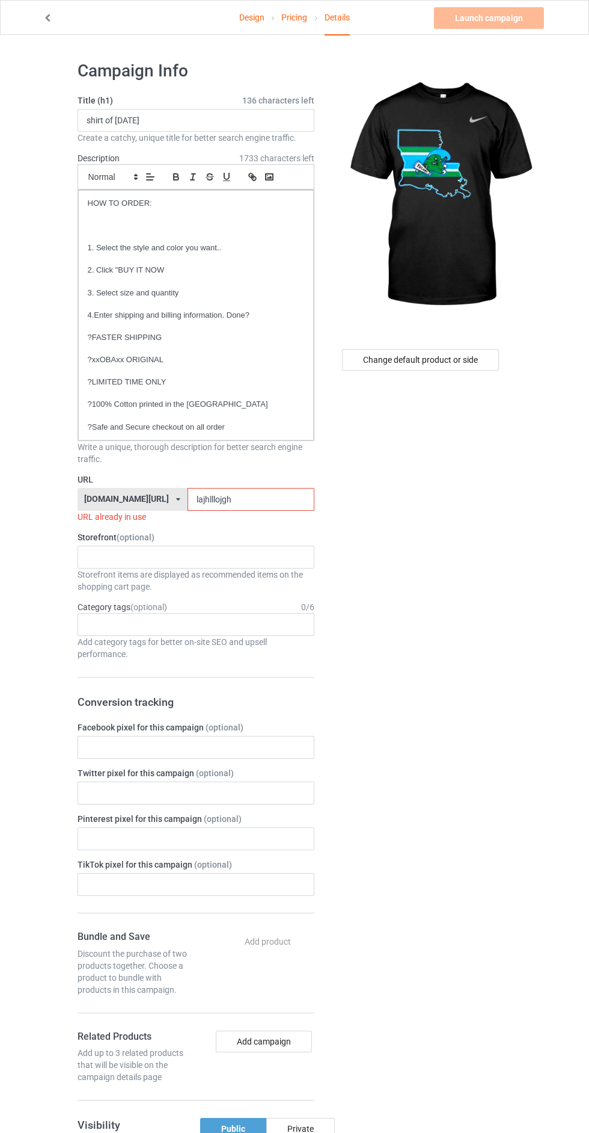
click at [269, 495] on input "lajhlllojgh" at bounding box center [251, 499] width 127 height 23
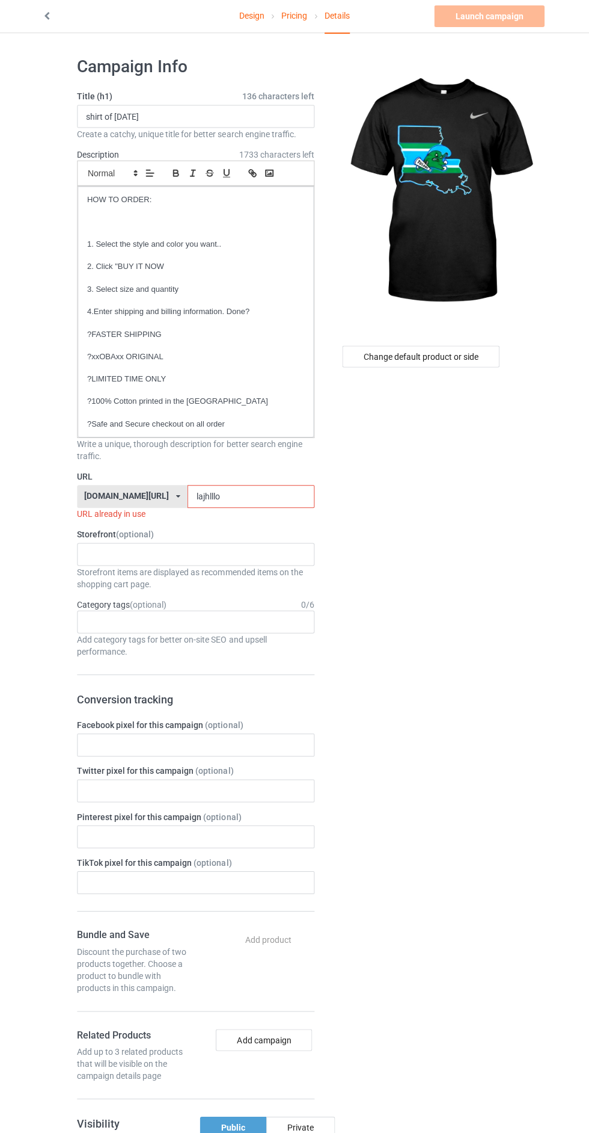
click at [463, 670] on div "Change default product or side" at bounding box center [422, 834] width 198 height 1570
click at [203, 497] on input "lajhlllo" at bounding box center [251, 496] width 127 height 23
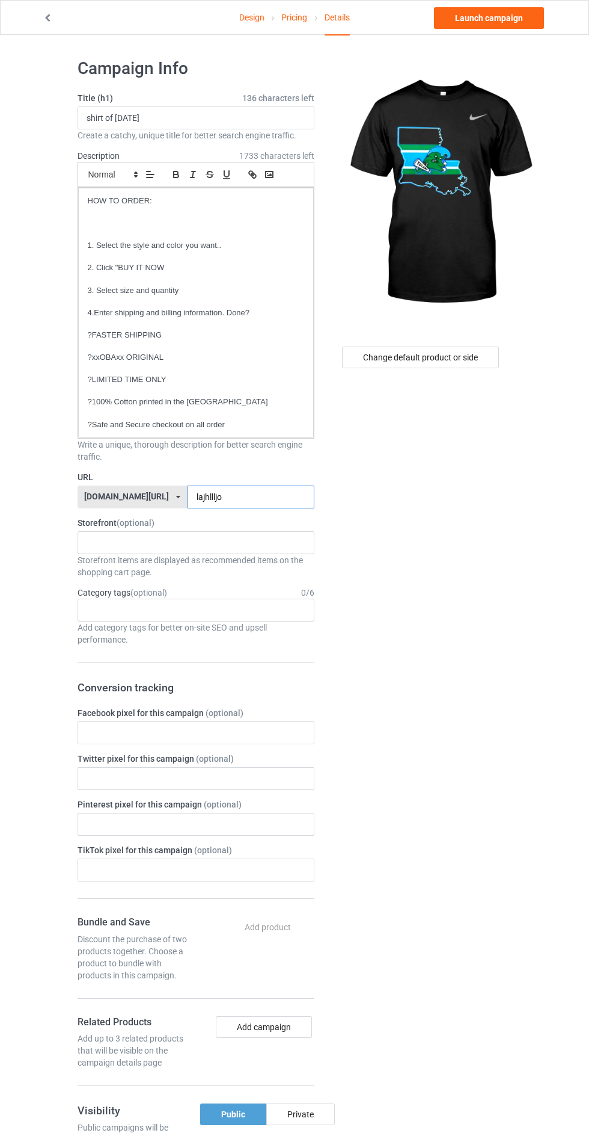
type input "lajhllljo"
click at [491, 630] on div "Change default product or side" at bounding box center [422, 828] width 198 height 1558
click at [441, 20] on link "Launch campaign" at bounding box center [489, 18] width 110 height 22
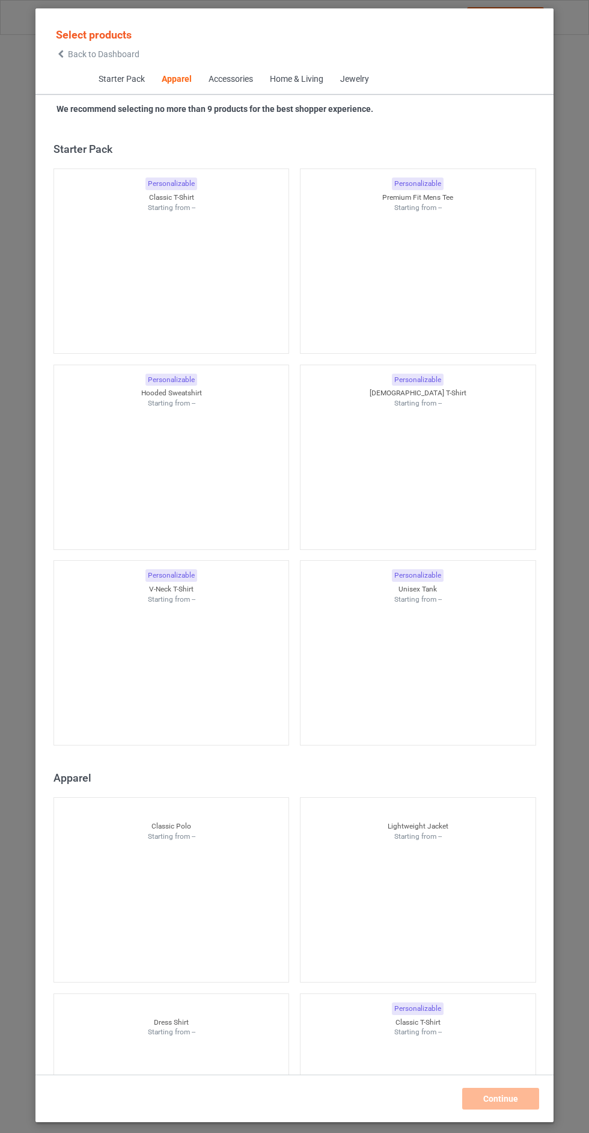
scroll to position [644, 0]
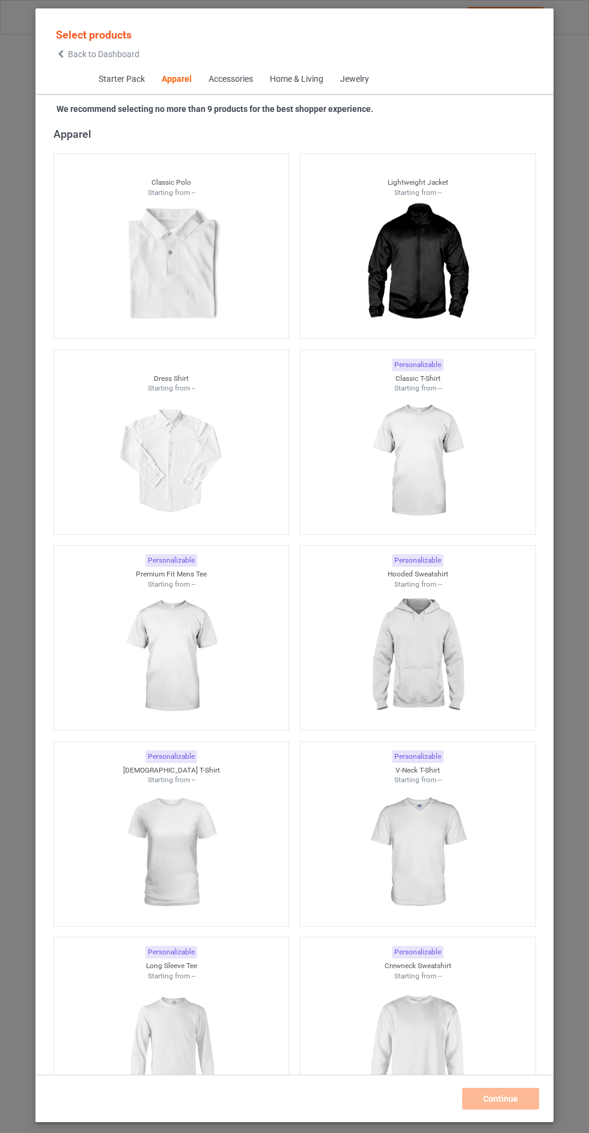
click at [61, 54] on icon at bounding box center [61, 54] width 10 height 8
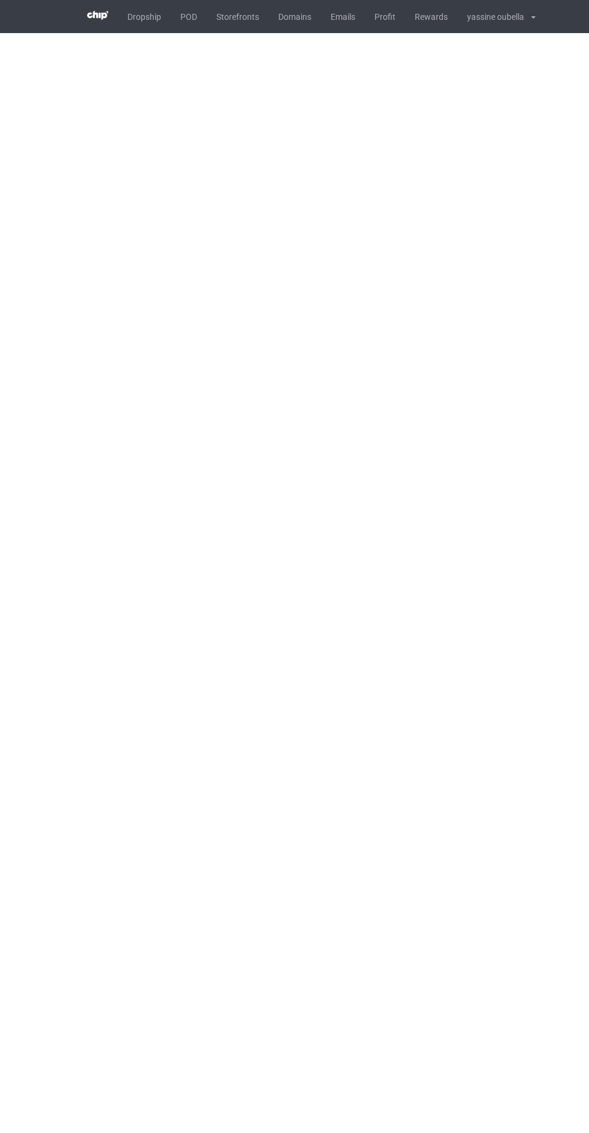
click at [186, 32] on link "POD" at bounding box center [189, 16] width 36 height 33
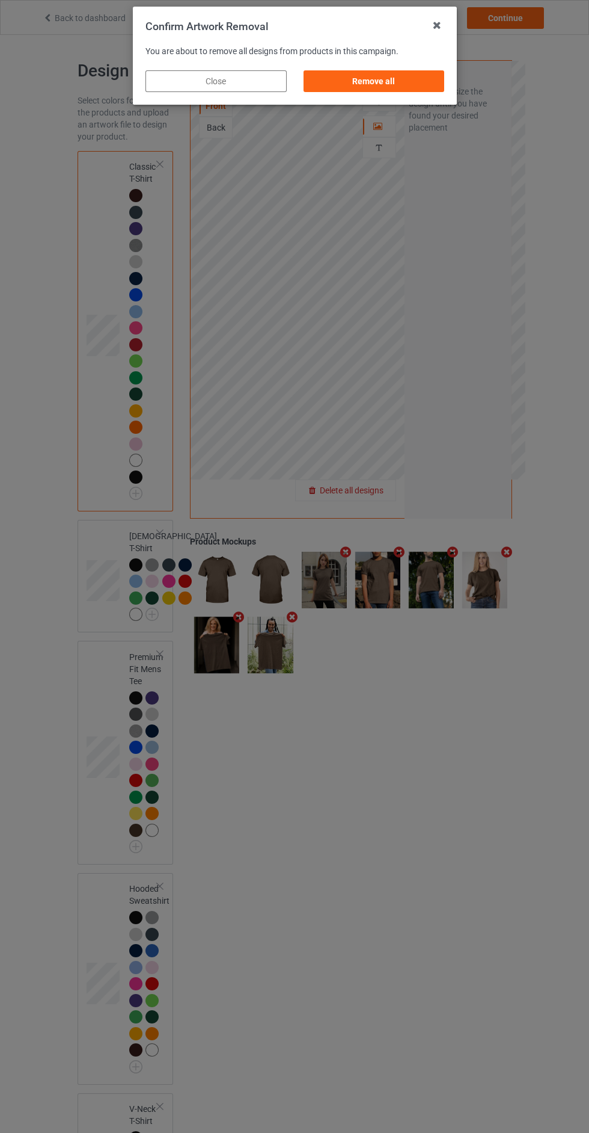
click at [440, 87] on div "Remove all" at bounding box center [373, 81] width 141 height 22
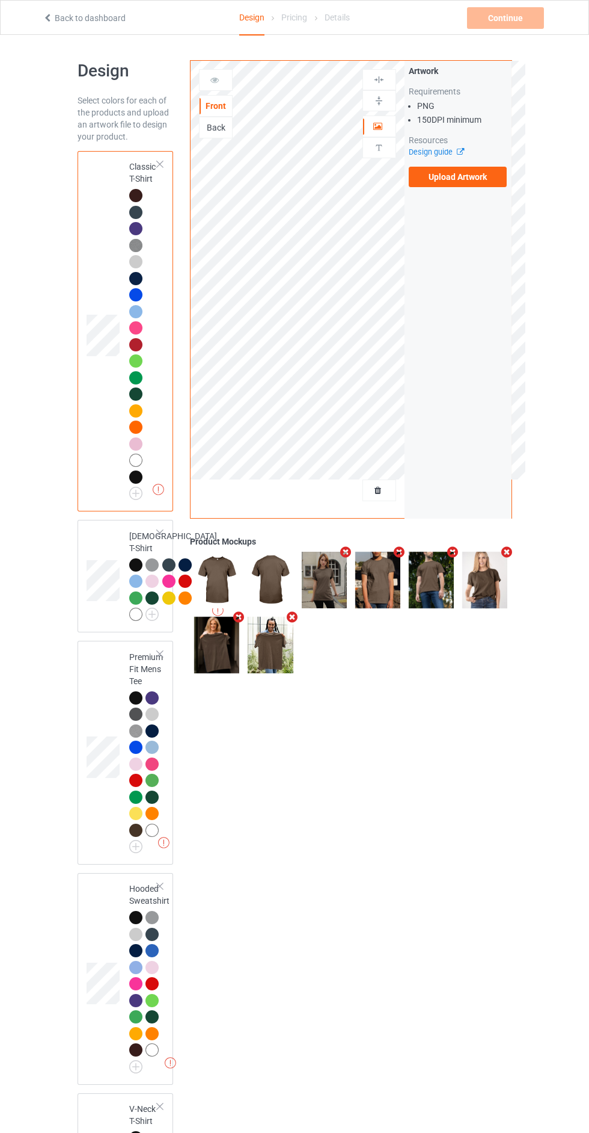
click at [491, 182] on label "Upload Artwork" at bounding box center [458, 177] width 99 height 20
click at [0, 0] on input "Upload Artwork" at bounding box center [0, 0] width 0 height 0
click at [484, 182] on label "Upload Artwork" at bounding box center [458, 177] width 99 height 20
click at [0, 0] on input "Upload Artwork" at bounding box center [0, 0] width 0 height 0
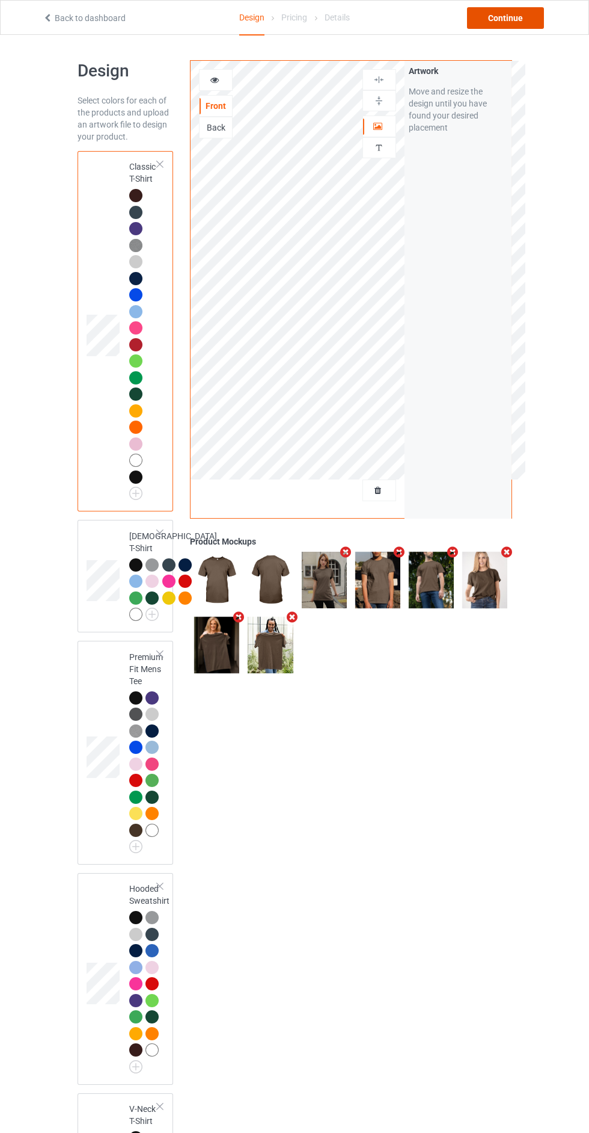
click at [528, 28] on div "Continue" at bounding box center [505, 18] width 77 height 22
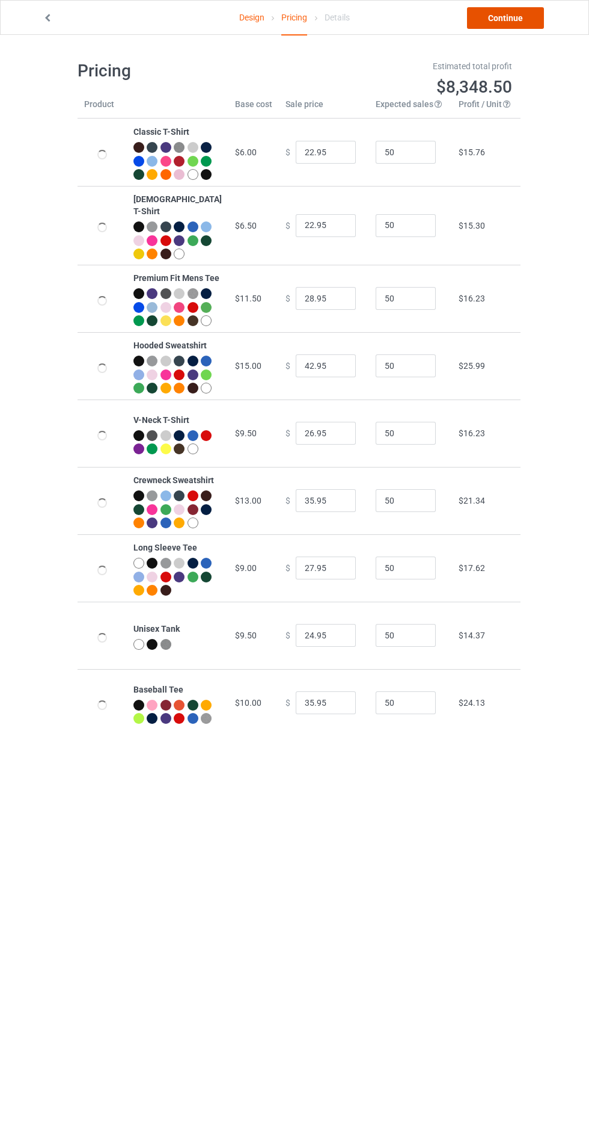
click at [531, 28] on link "Continue" at bounding box center [505, 18] width 77 height 22
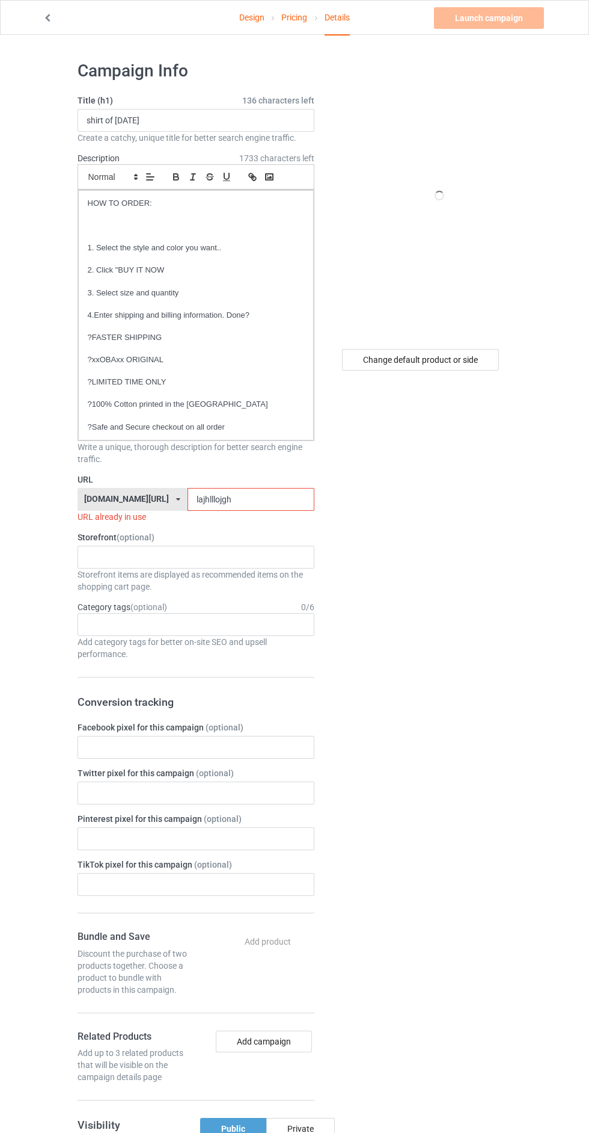
click at [272, 501] on input "lajhlllojgh" at bounding box center [251, 499] width 127 height 23
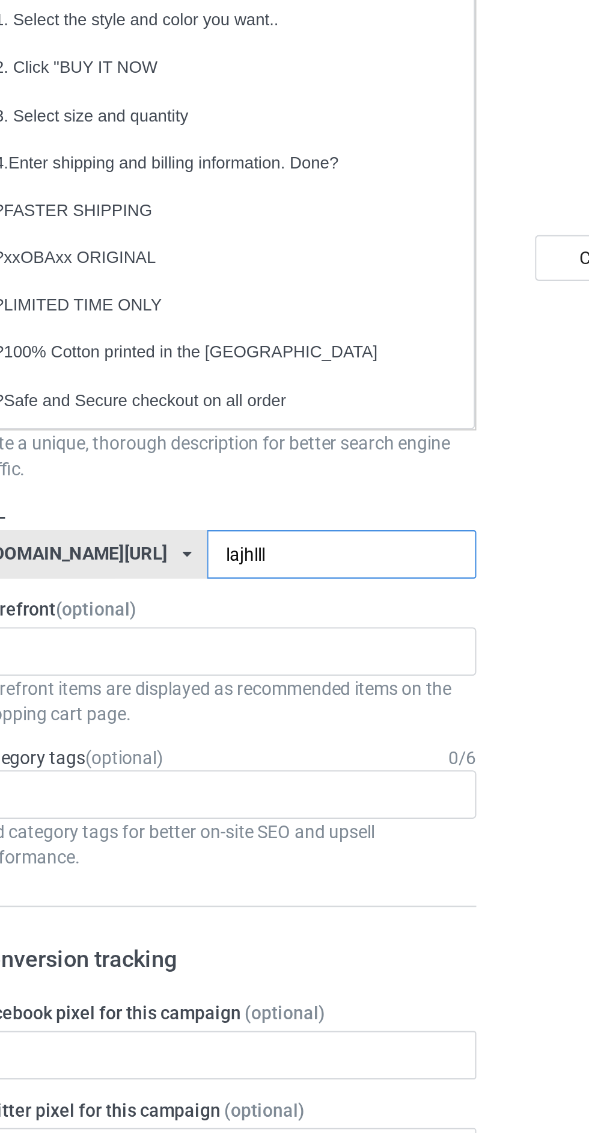
type input "lajhlllz"
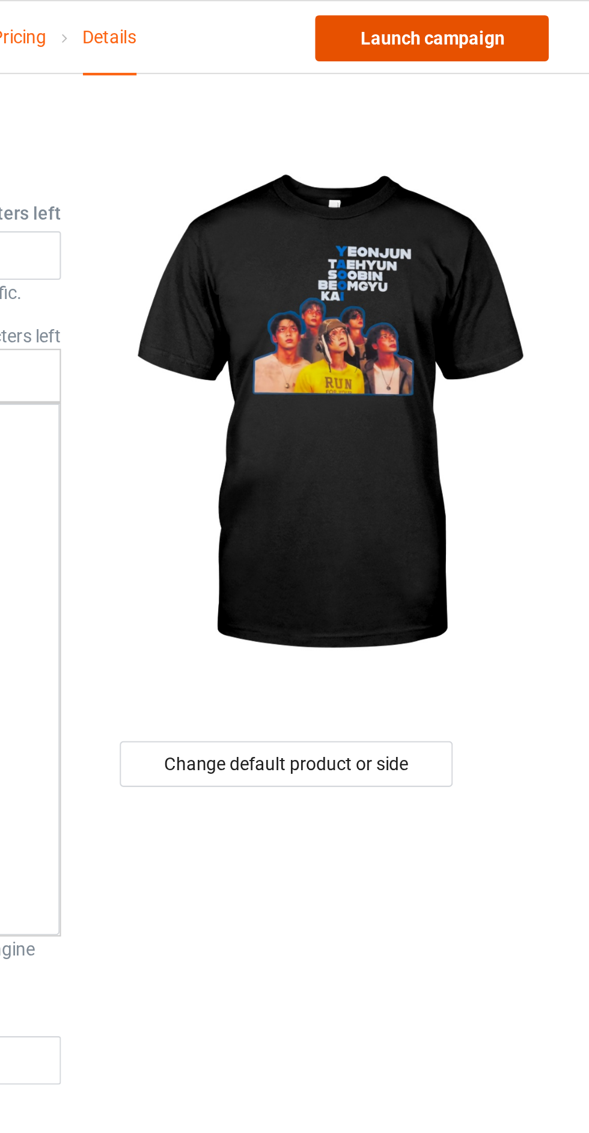
click at [516, 26] on link "Launch campaign" at bounding box center [489, 18] width 110 height 22
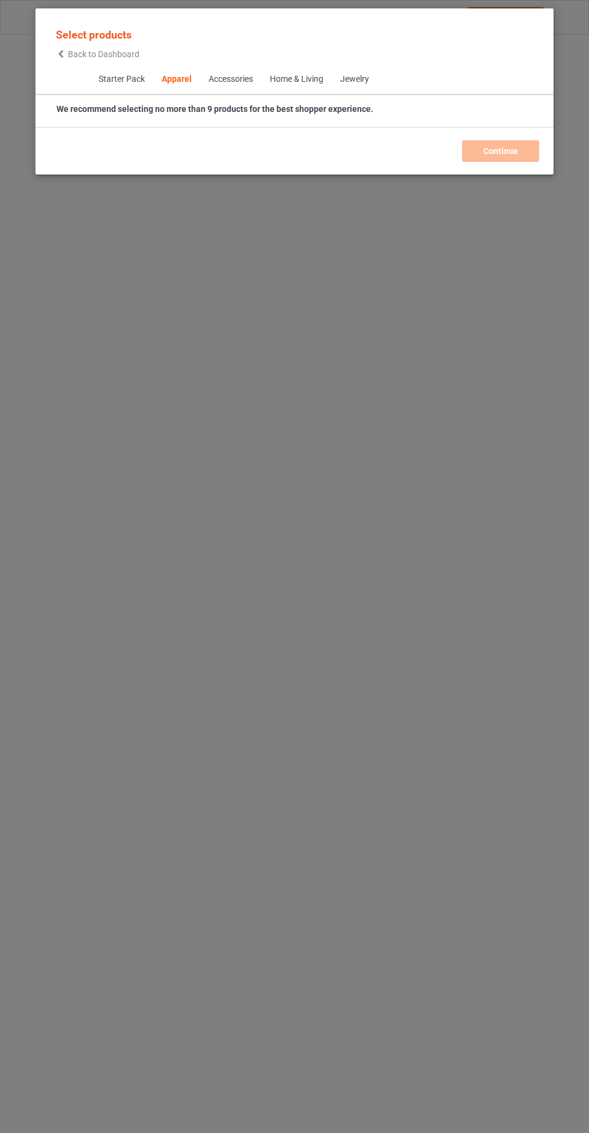
click at [83, 52] on span "Back to Dashboard" at bounding box center [104, 54] width 72 height 10
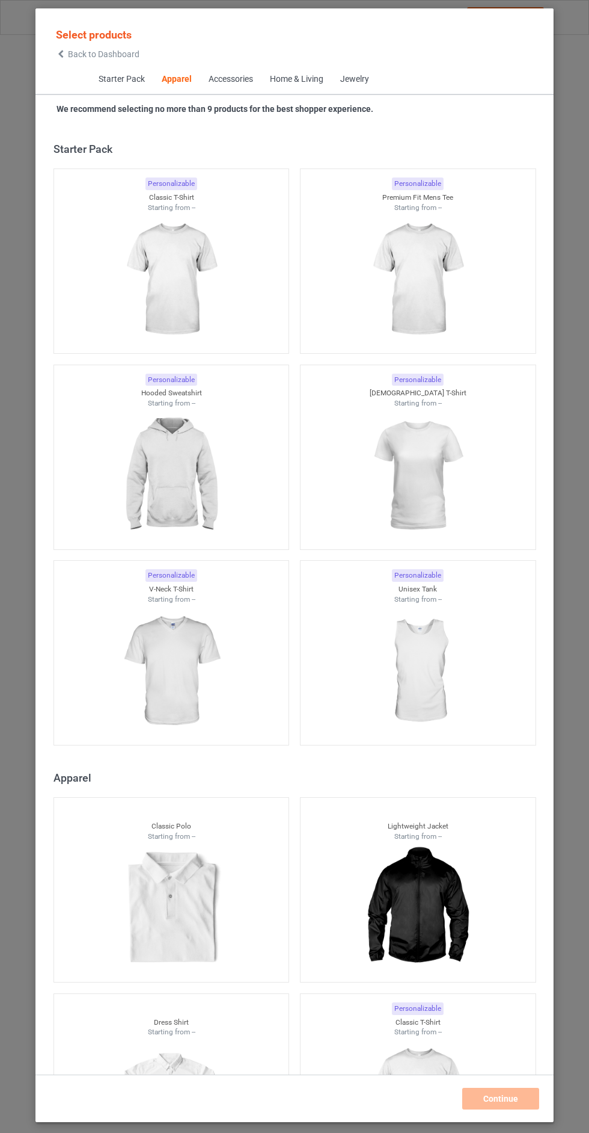
scroll to position [644, 0]
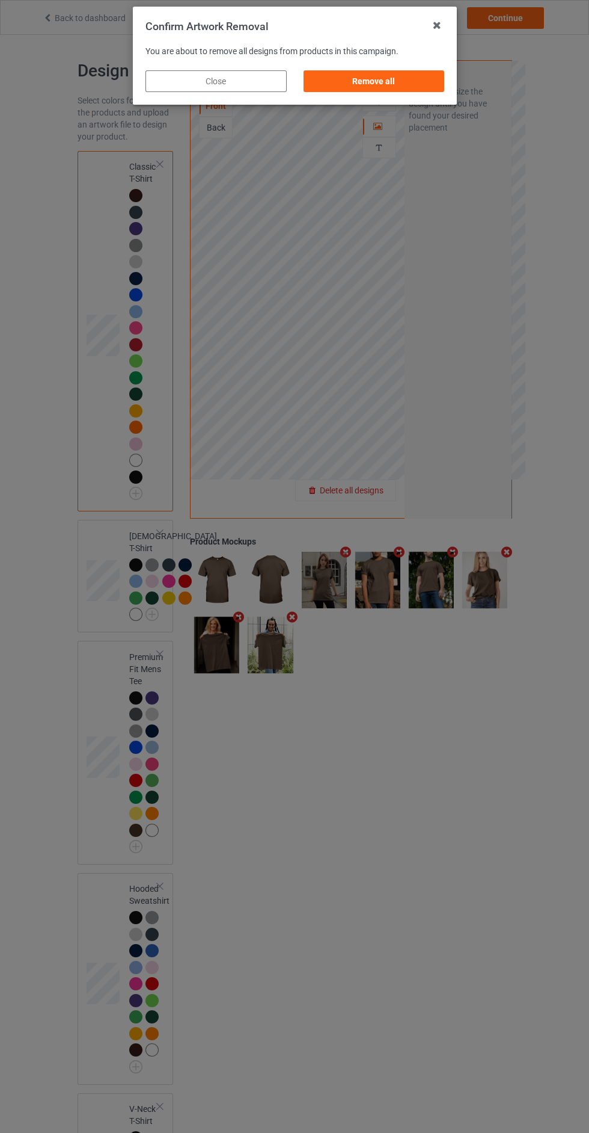
click at [366, 81] on div "Remove all" at bounding box center [373, 81] width 141 height 22
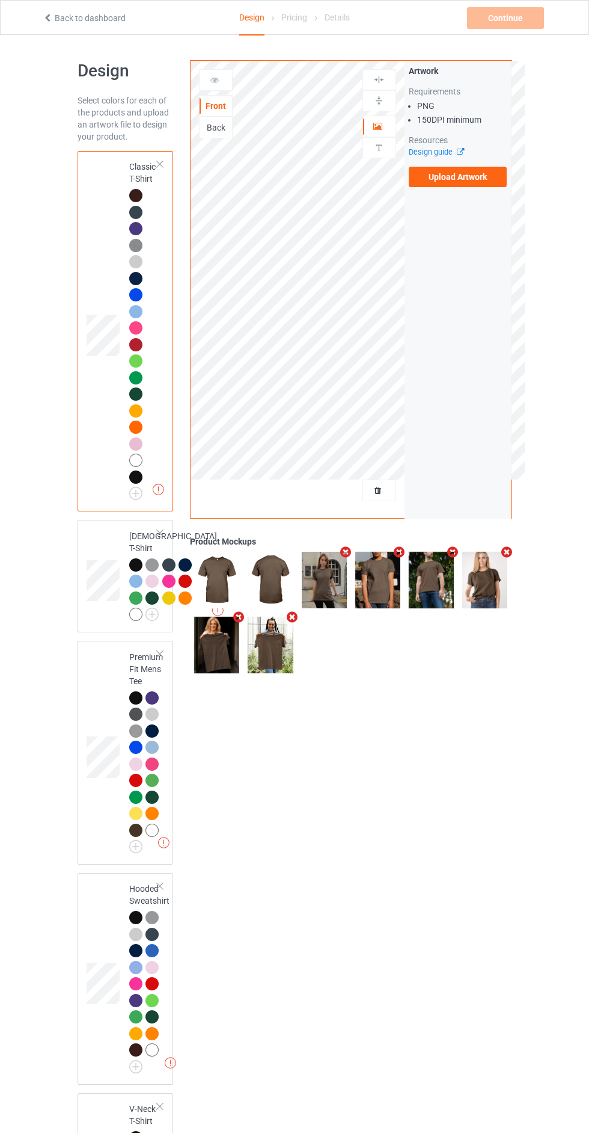
click at [492, 182] on label "Upload Artwork" at bounding box center [458, 177] width 99 height 20
click at [0, 0] on input "Upload Artwork" at bounding box center [0, 0] width 0 height 0
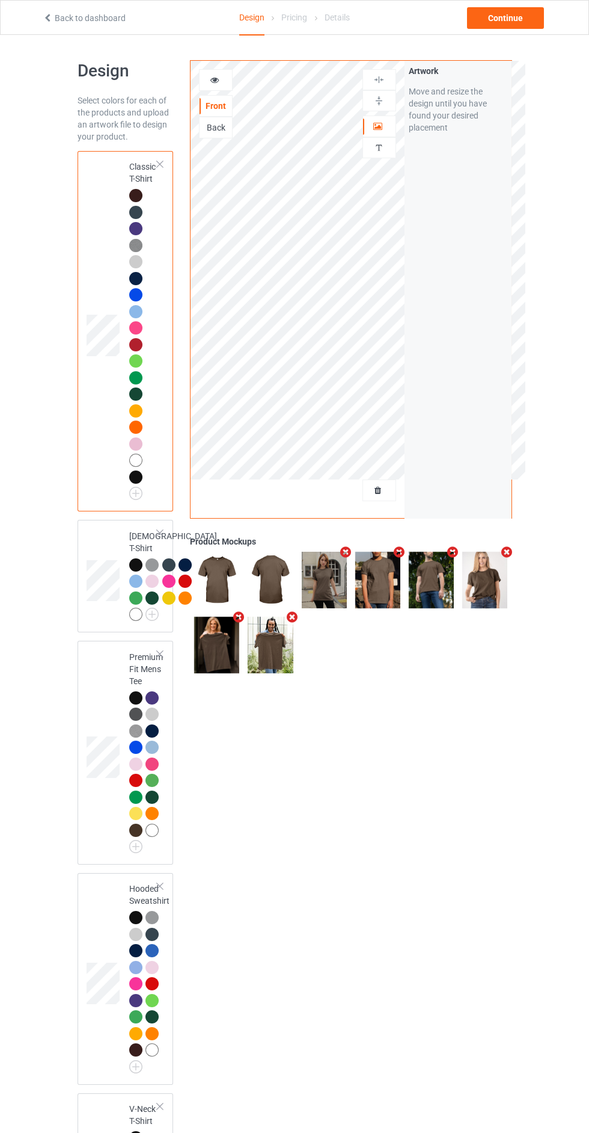
click at [223, 125] on div "Back" at bounding box center [216, 128] width 32 height 12
